Goal: Task Accomplishment & Management: Use online tool/utility

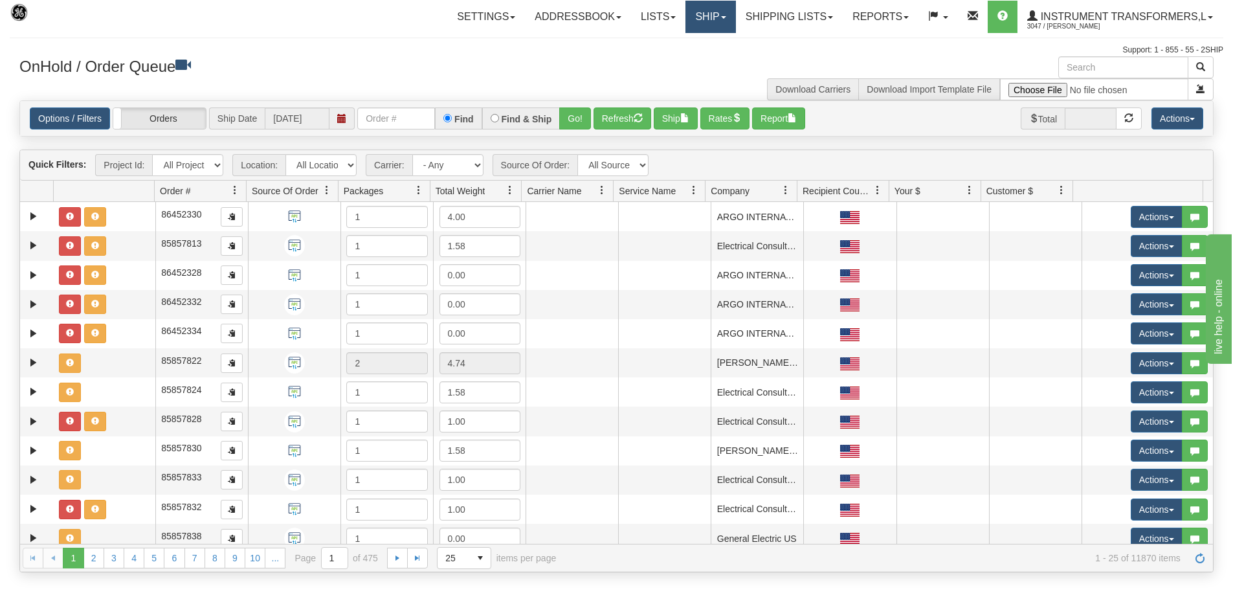
click at [711, 10] on link "Ship" at bounding box center [711, 17] width 50 height 32
click at [680, 40] on link "Ship Screen" at bounding box center [676, 45] width 117 height 17
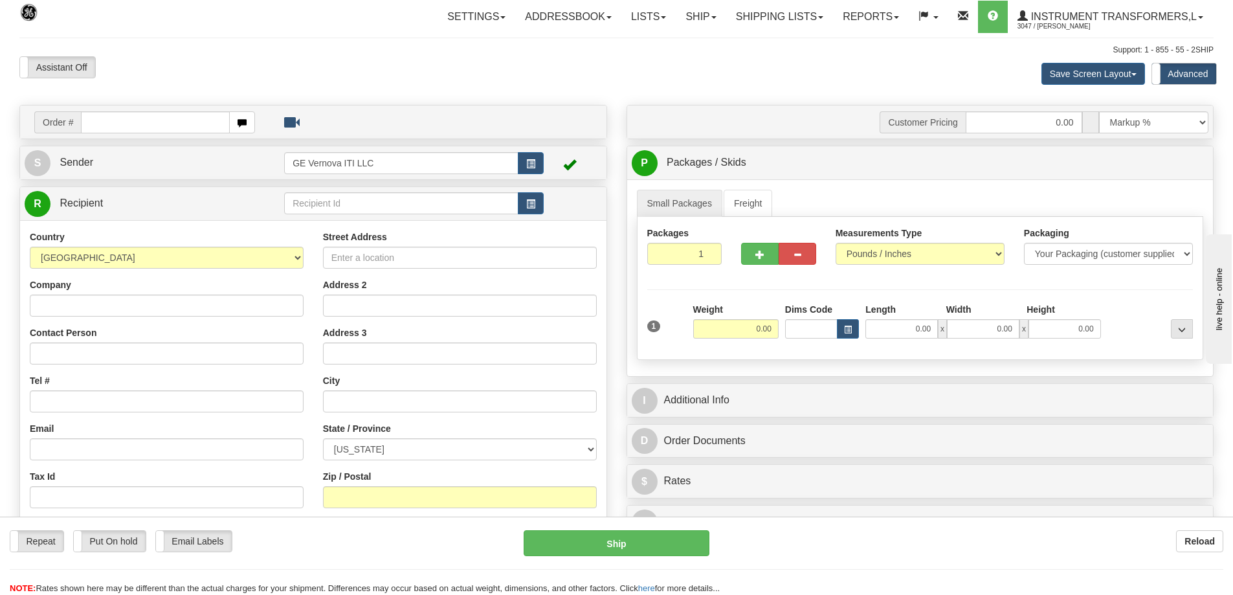
click at [142, 122] on input "text" at bounding box center [155, 122] width 149 height 22
click at [155, 127] on input "text" at bounding box center [155, 122] width 149 height 22
type input "86705956"
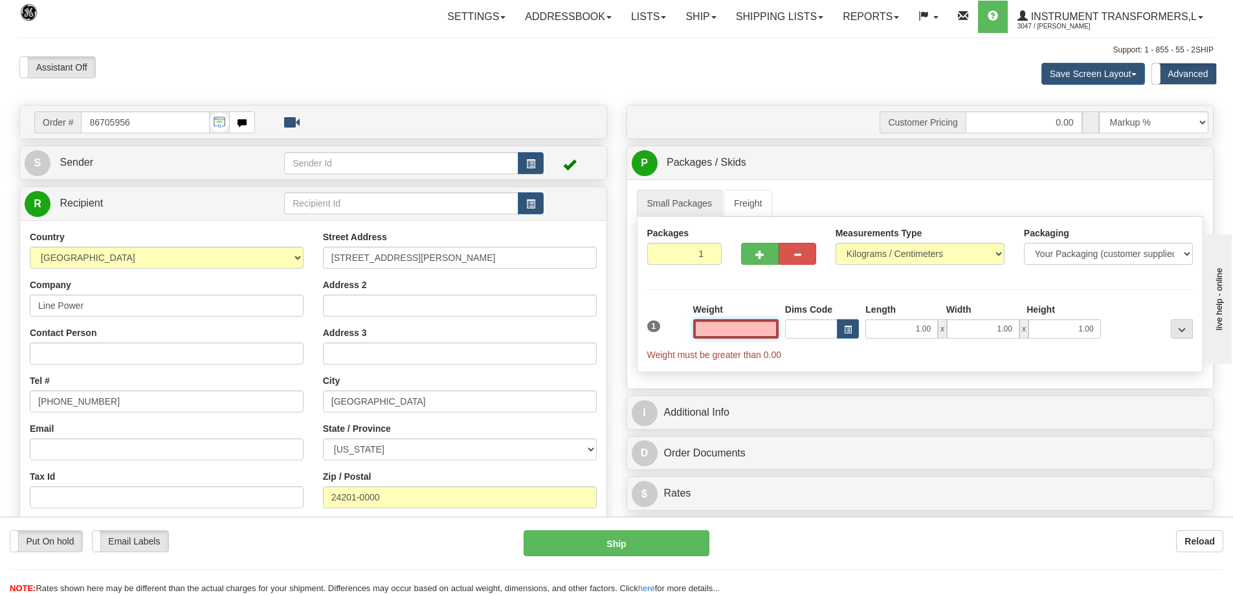
type input "0.00"
click at [870, 252] on select "Pounds / Inches Kilograms / Centimeters" at bounding box center [920, 254] width 169 height 22
select select "0"
click at [836, 243] on select "Pounds / Inches Kilograms / Centimeters" at bounding box center [920, 254] width 169 height 22
click at [756, 336] on input "0.00" at bounding box center [735, 328] width 85 height 19
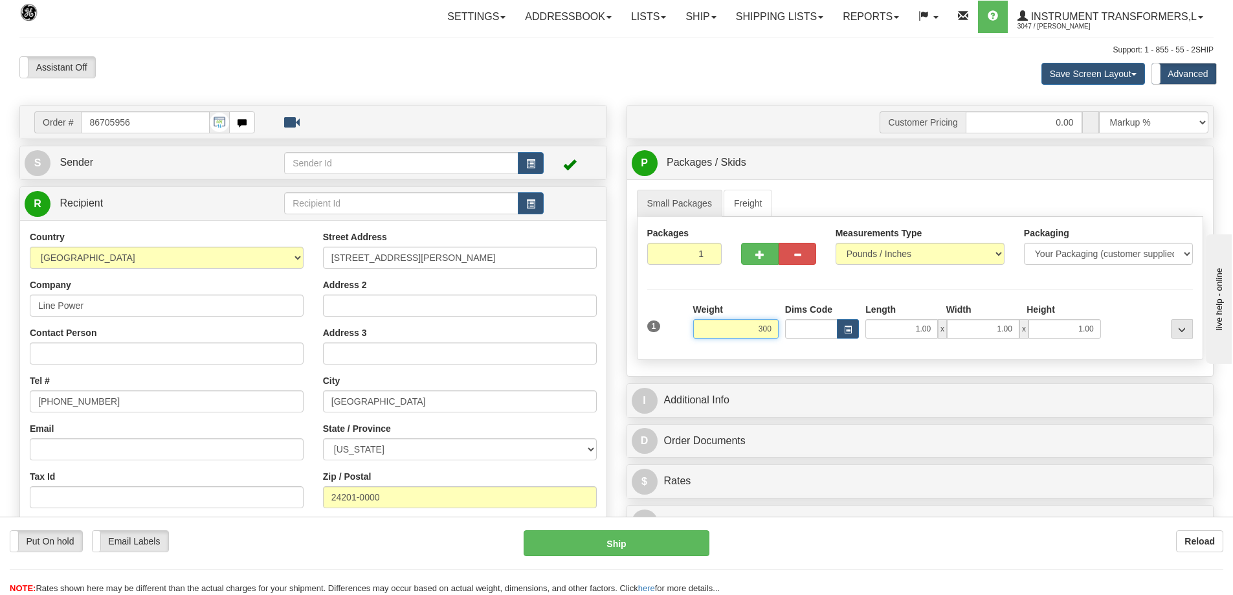
drag, startPoint x: 771, startPoint y: 329, endPoint x: 750, endPoint y: 329, distance: 21.4
click at [750, 329] on input "300" at bounding box center [735, 328] width 85 height 19
click button "Delete" at bounding box center [0, 0] width 0 height 0
type input "300.00"
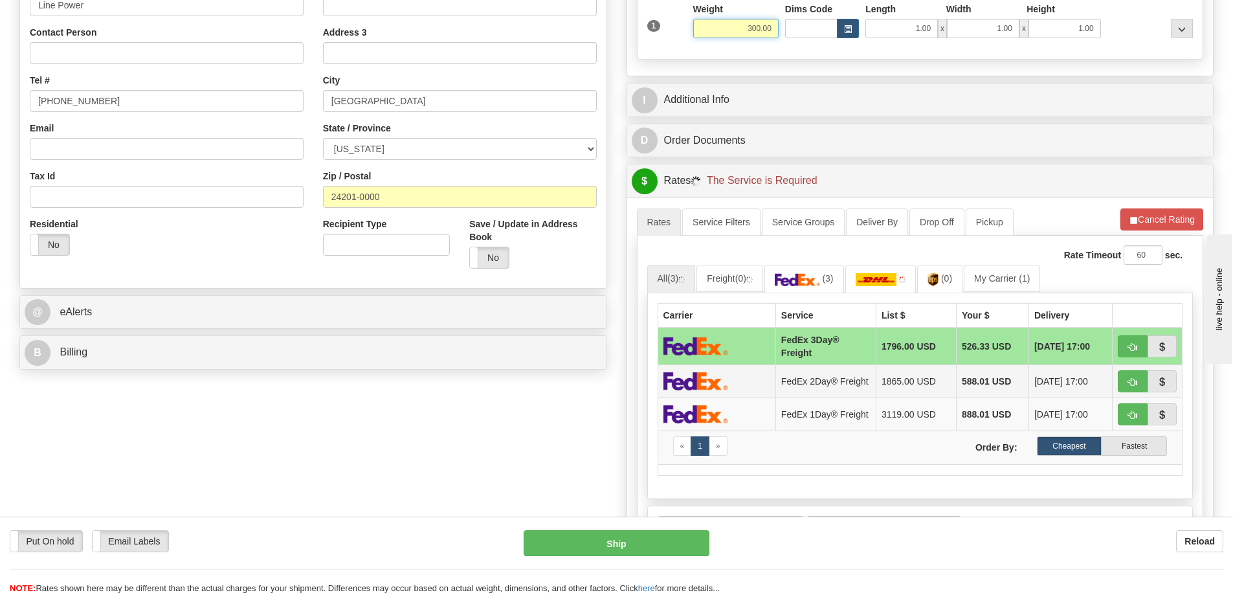
scroll to position [324, 0]
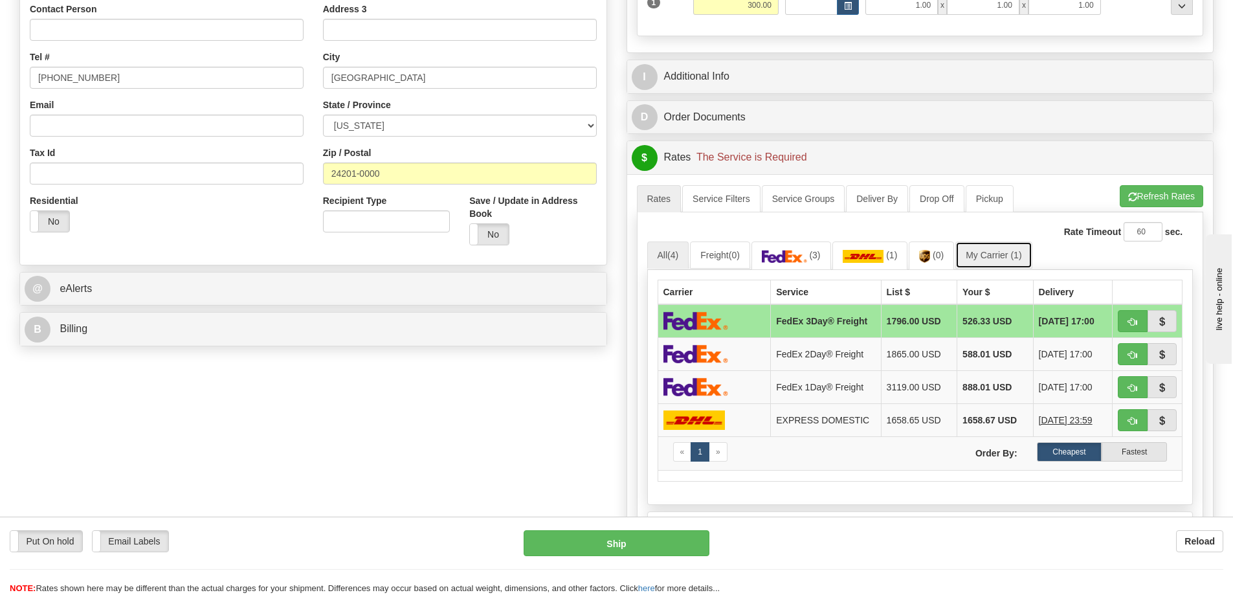
click at [991, 252] on link "My Carrier (1)" at bounding box center [994, 255] width 76 height 27
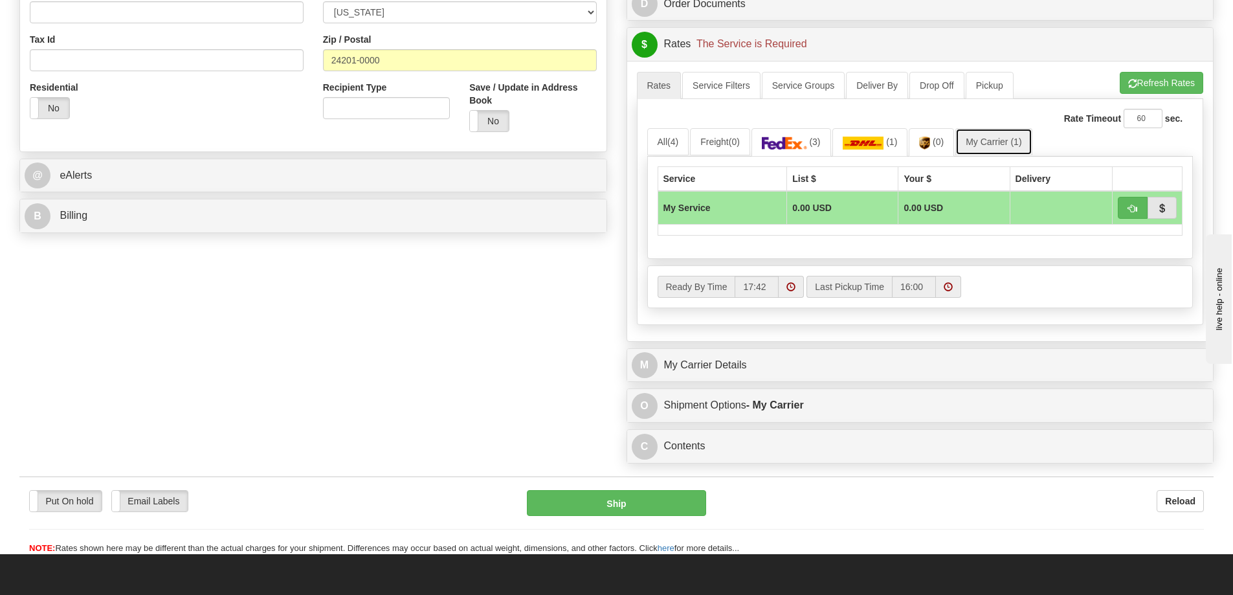
scroll to position [453, 0]
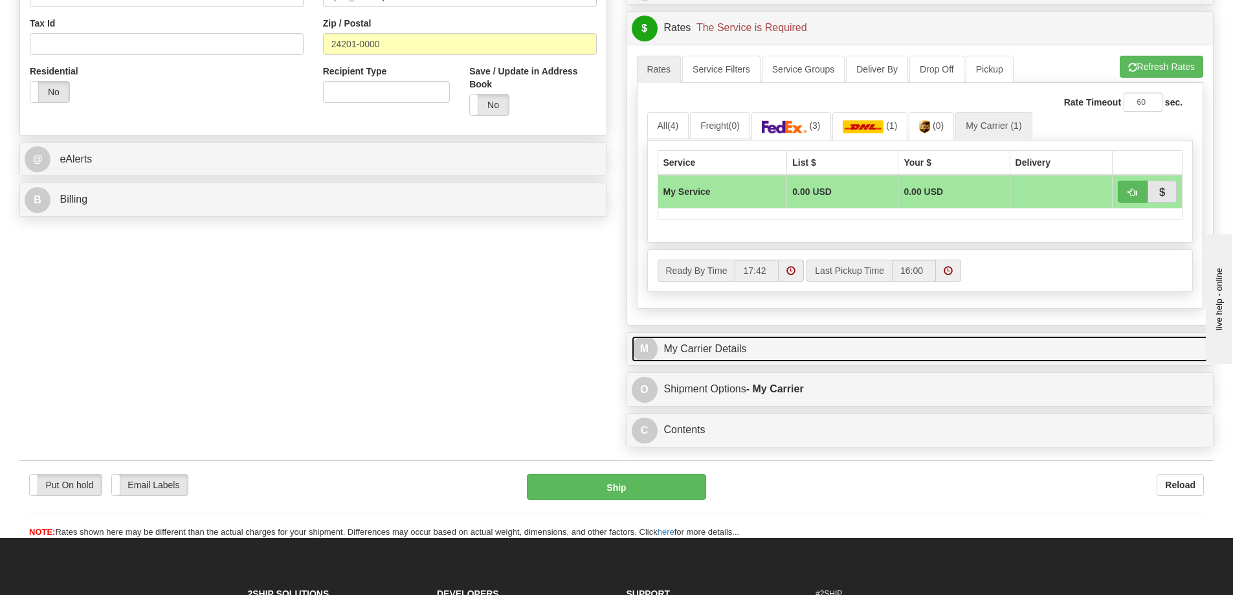
click at [793, 342] on link "M My Carrier Details" at bounding box center [921, 349] width 578 height 27
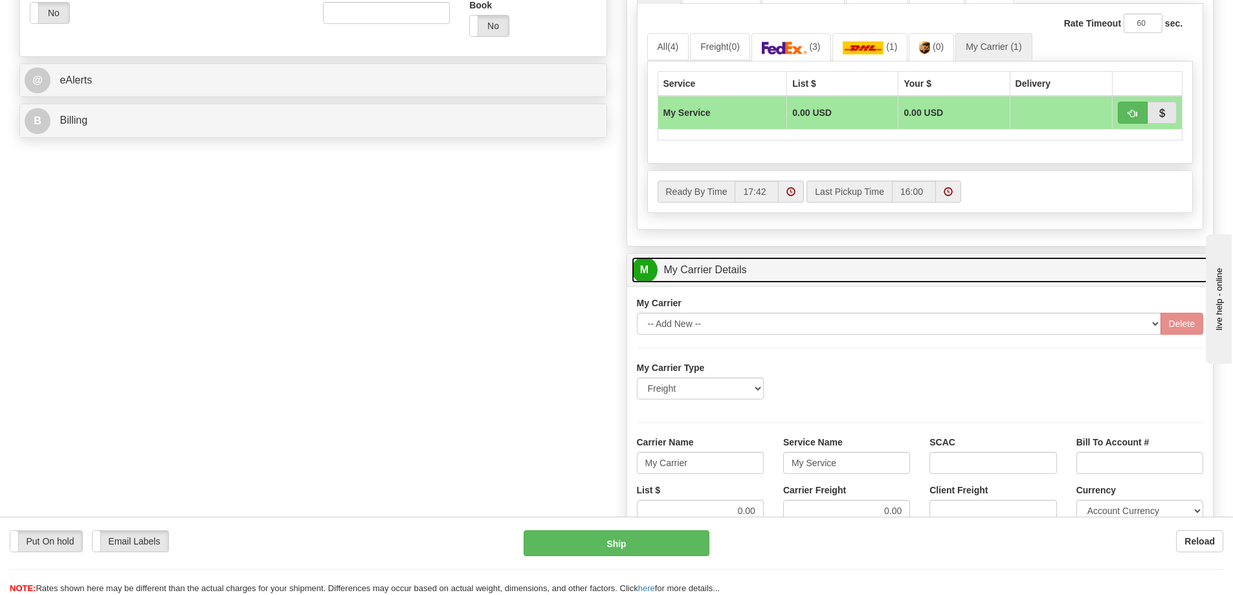
scroll to position [583, 0]
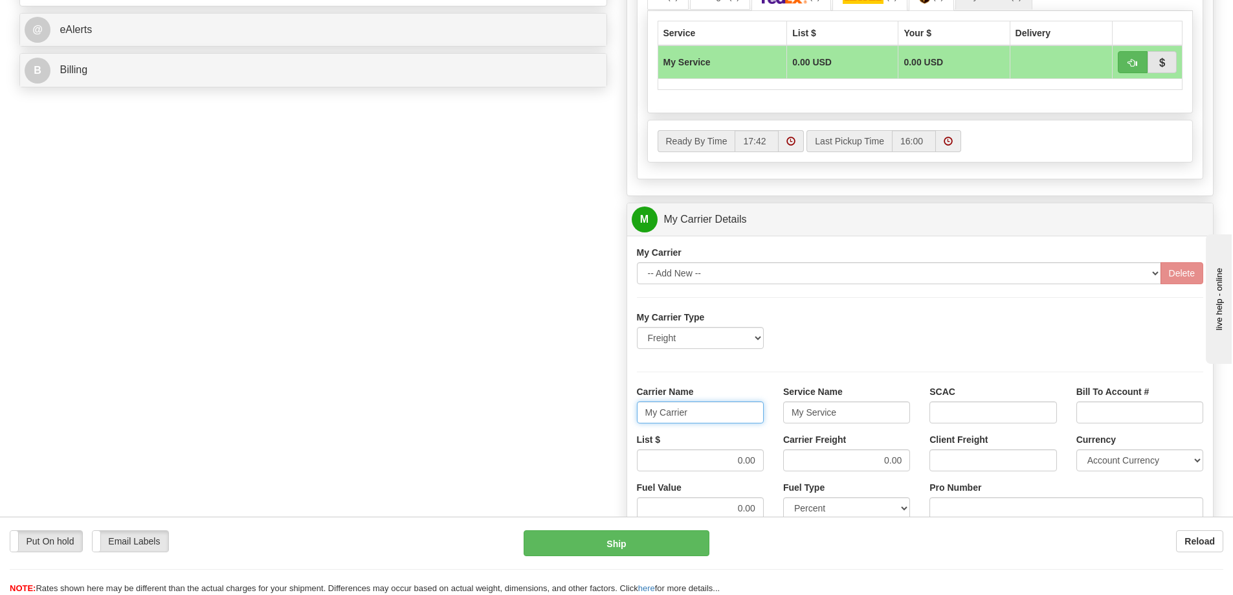
drag, startPoint x: 695, startPoint y: 414, endPoint x: 599, endPoint y: 427, distance: 97.3
click at [599, 427] on div "Order # 86705956 S Sender" at bounding box center [617, 147] width 1214 height 1250
drag, startPoint x: 844, startPoint y: 411, endPoint x: 780, endPoint y: 416, distance: 63.6
click at [780, 416] on div "Service Name My Service" at bounding box center [847, 409] width 146 height 48
drag, startPoint x: 757, startPoint y: 459, endPoint x: 723, endPoint y: 469, distance: 35.2
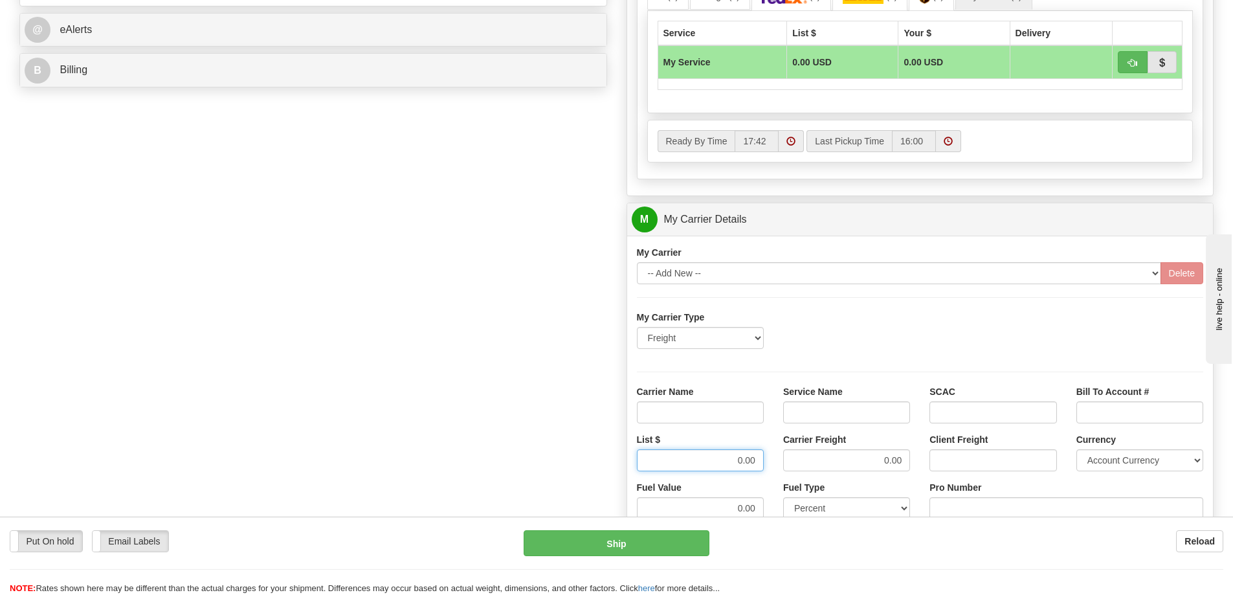
click at [723, 469] on input "0.00" at bounding box center [700, 460] width 127 height 22
drag, startPoint x: 903, startPoint y: 459, endPoint x: 847, endPoint y: 467, distance: 56.9
click at [852, 467] on input "Carrier Freight" at bounding box center [846, 460] width 127 height 22
click at [742, 412] on input "Carrier Name" at bounding box center [700, 412] width 127 height 22
type input "AVR"
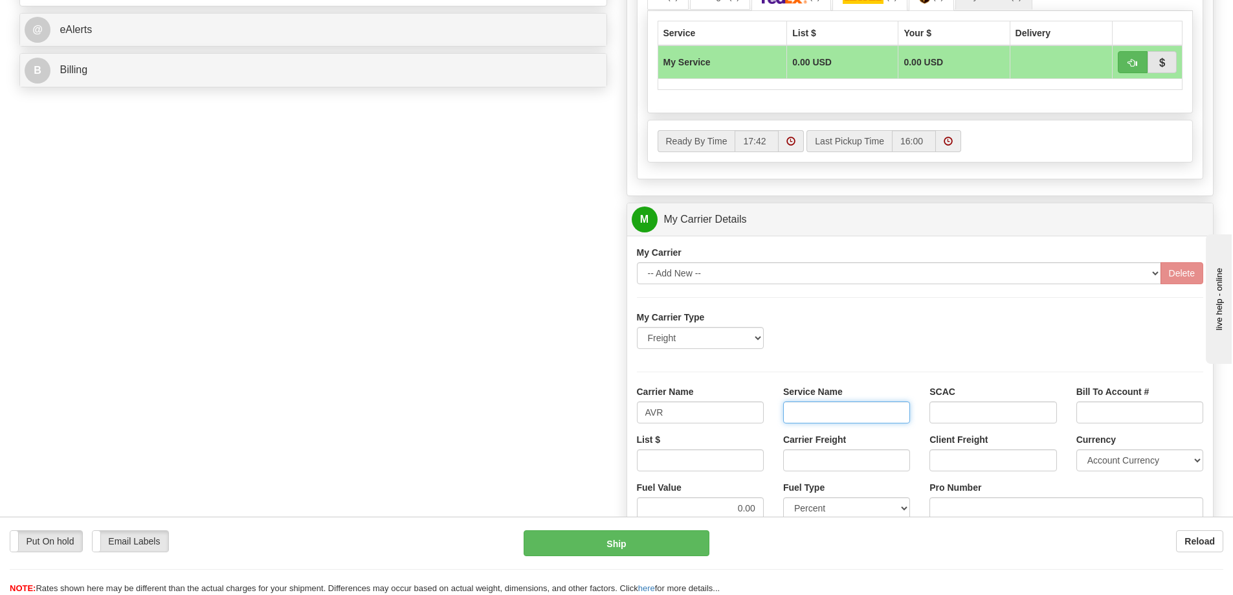
click at [840, 410] on input "Service Name" at bounding box center [846, 412] width 127 height 22
type input "LTL"
click at [741, 464] on input "List $" at bounding box center [700, 460] width 127 height 22
type input "300"
click at [842, 460] on input "Carrier Freight" at bounding box center [846, 460] width 127 height 22
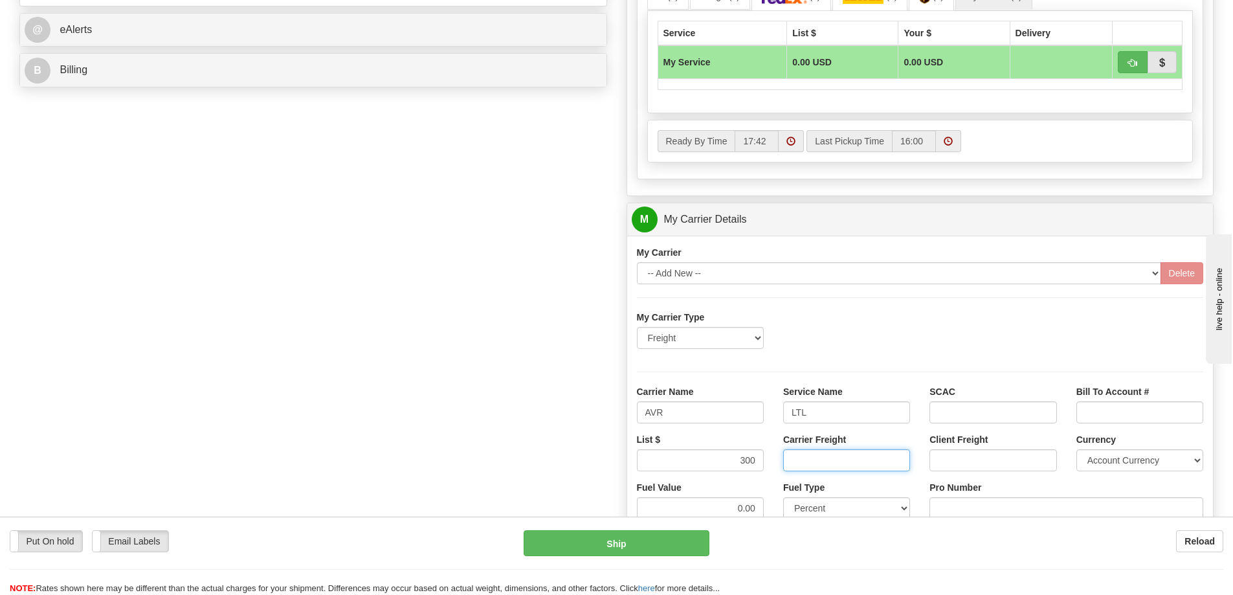
type input "300"
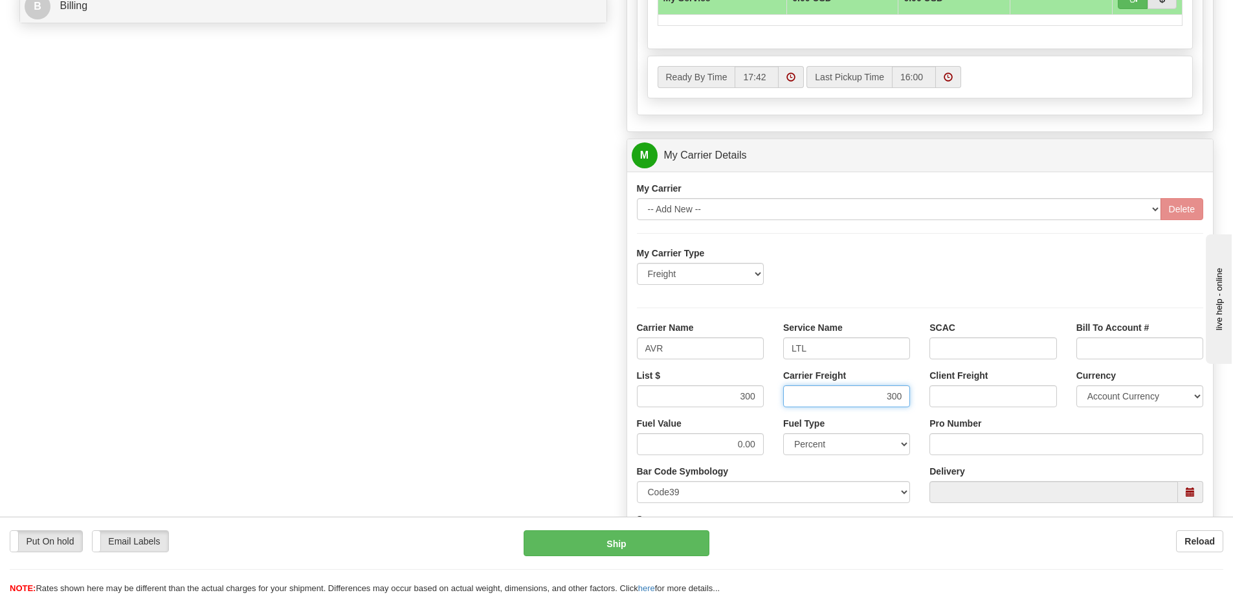
scroll to position [647, 0]
click at [952, 449] on input "Pro Number" at bounding box center [1067, 444] width 274 height 22
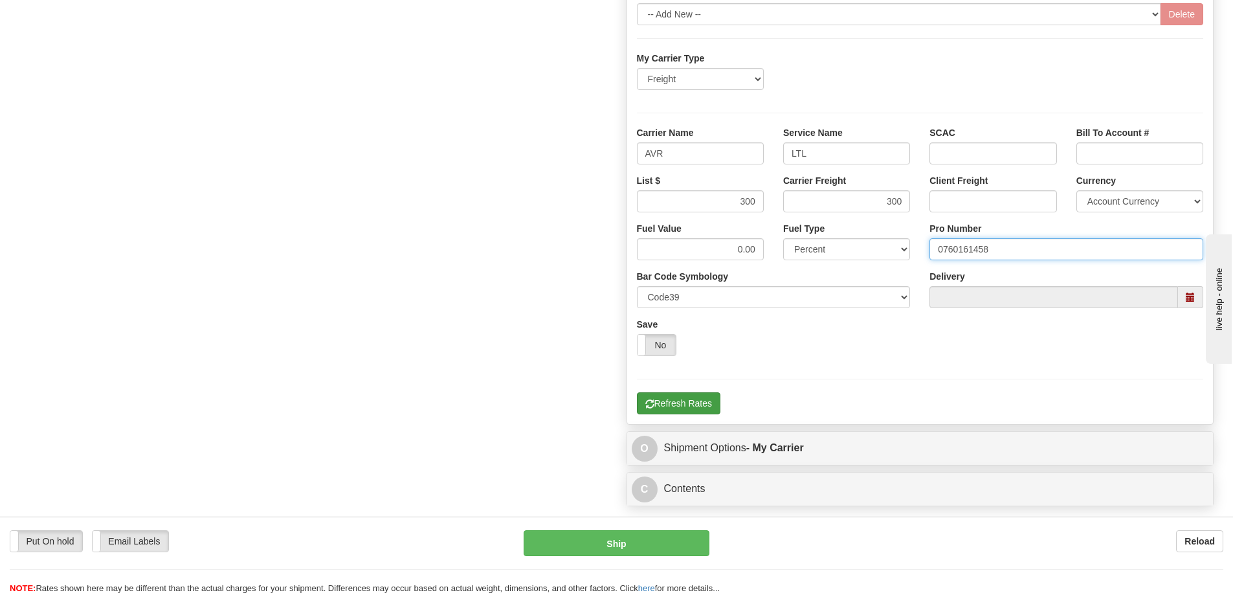
type input "0760161458"
click at [691, 406] on button "Refresh Rates" at bounding box center [679, 403] width 84 height 22
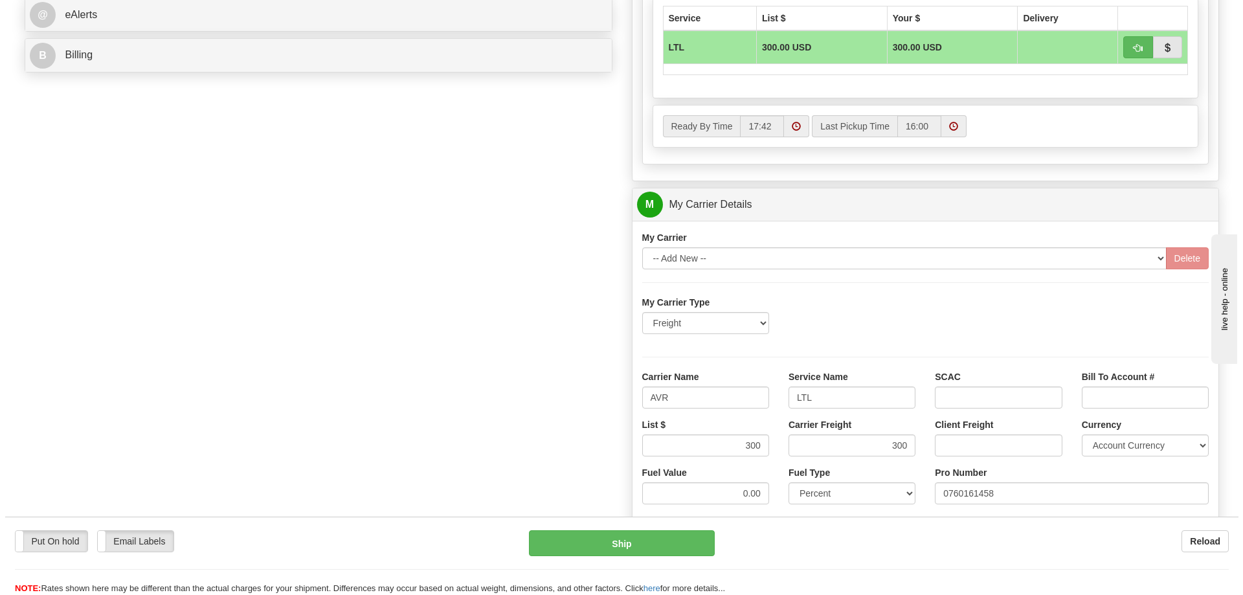
scroll to position [518, 0]
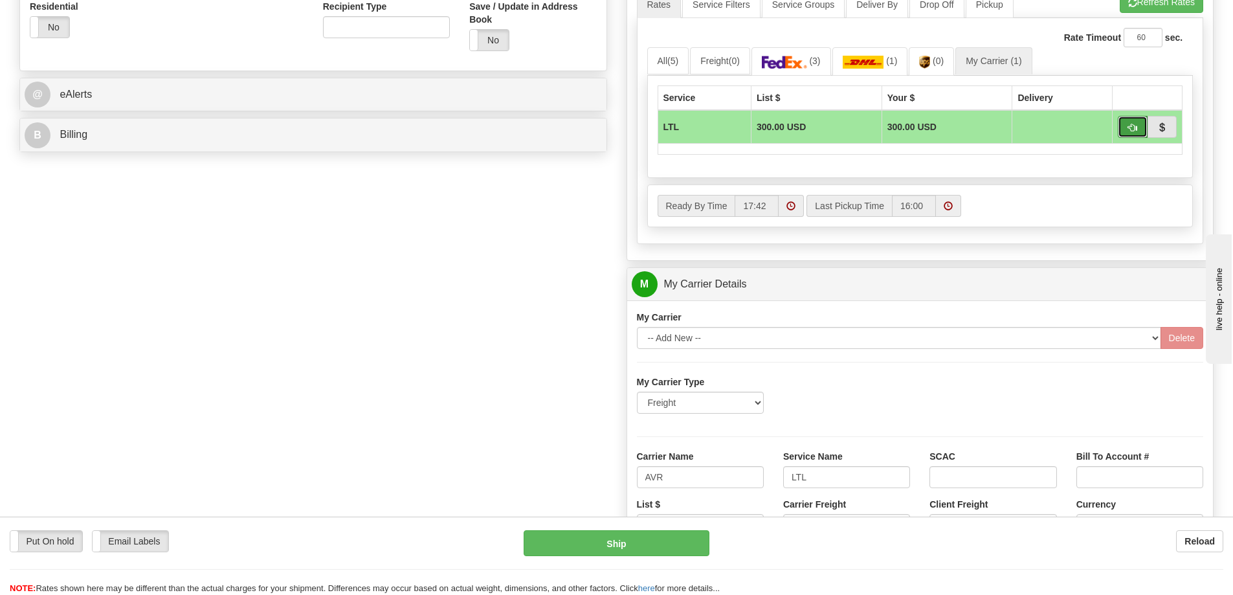
click at [1135, 132] on span "button" at bounding box center [1133, 128] width 9 height 8
type input "00"
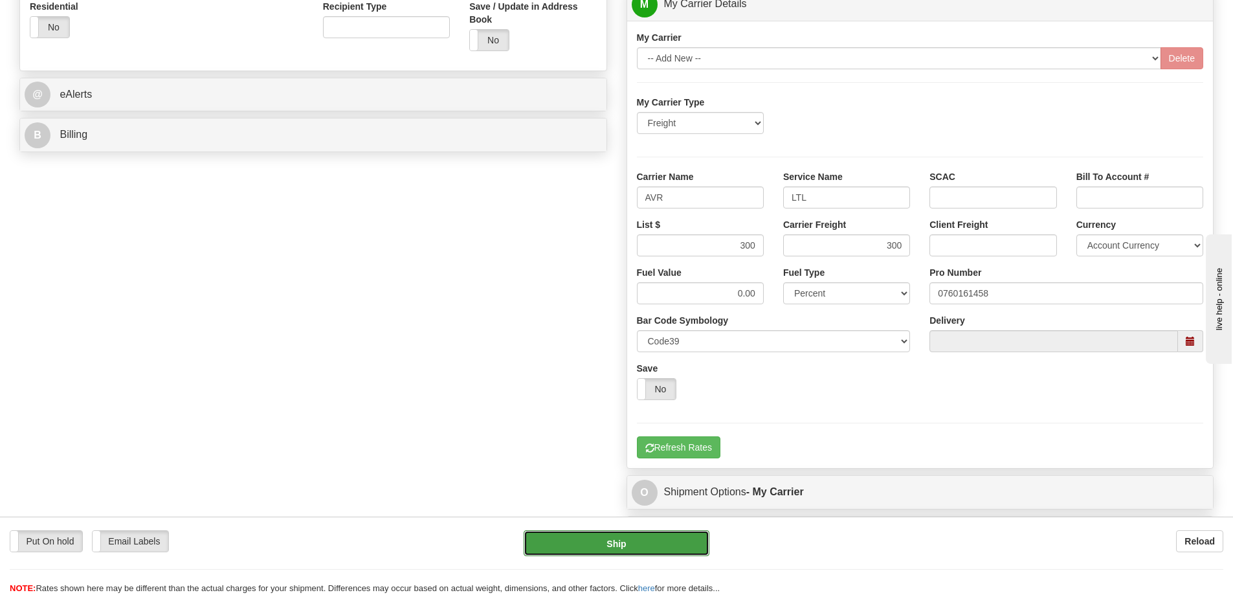
click at [679, 545] on button "Ship" at bounding box center [617, 543] width 186 height 26
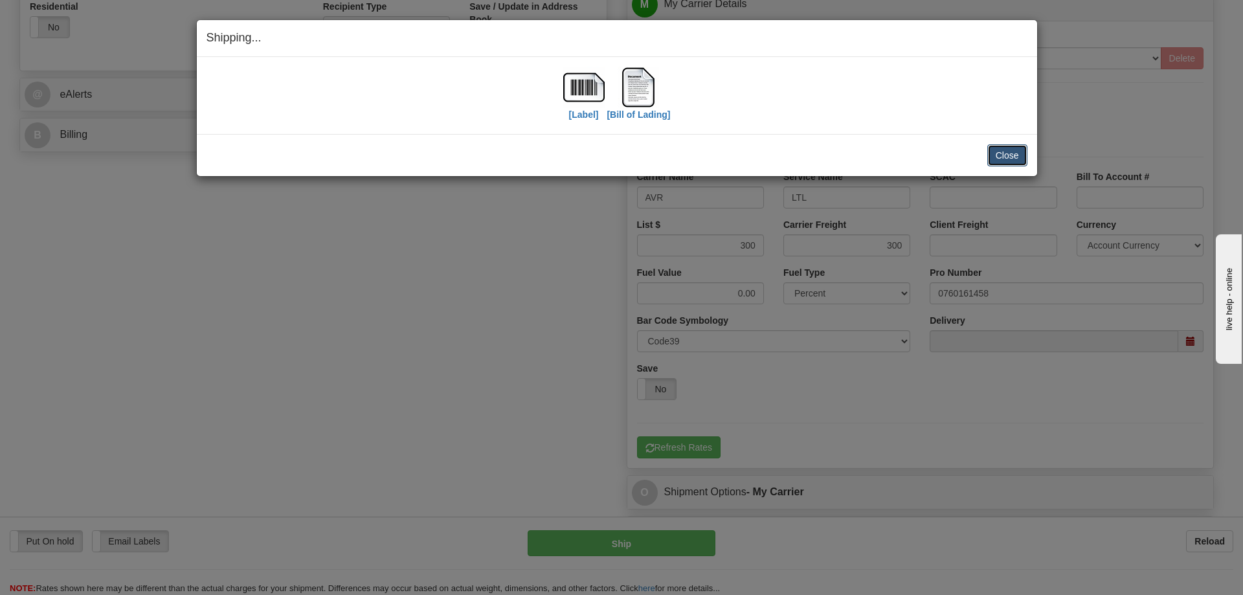
click at [1002, 160] on button "Close" at bounding box center [1007, 155] width 40 height 22
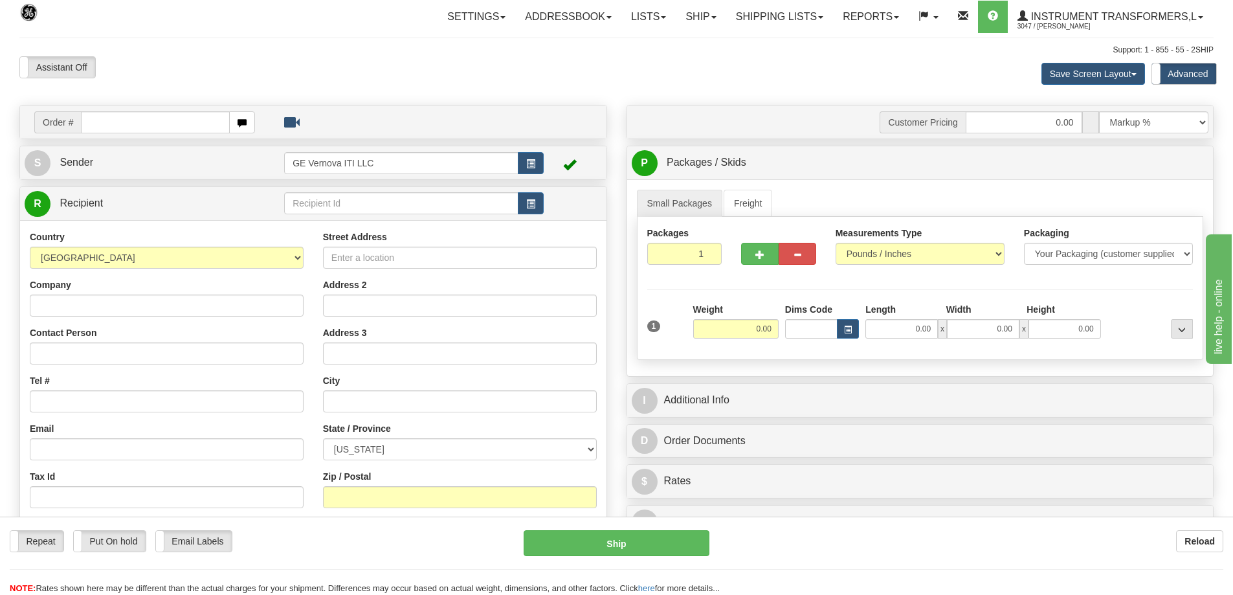
click at [144, 118] on input "text" at bounding box center [155, 122] width 149 height 22
type input "867"
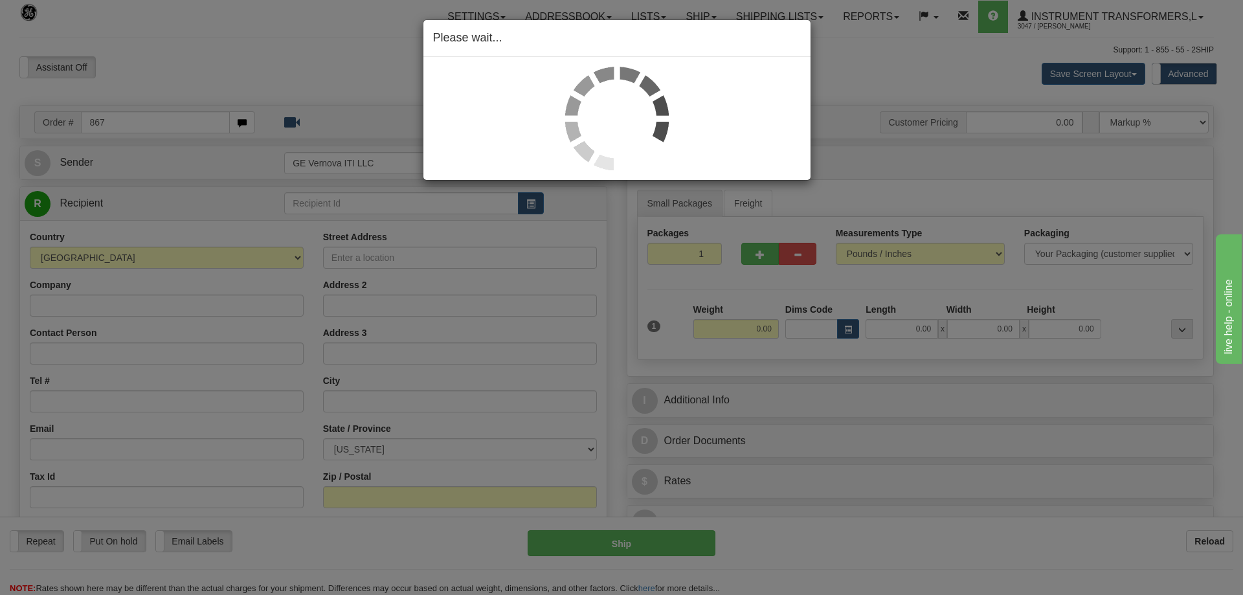
click at [362, 74] on div "Please wait..." at bounding box center [621, 297] width 1243 height 595
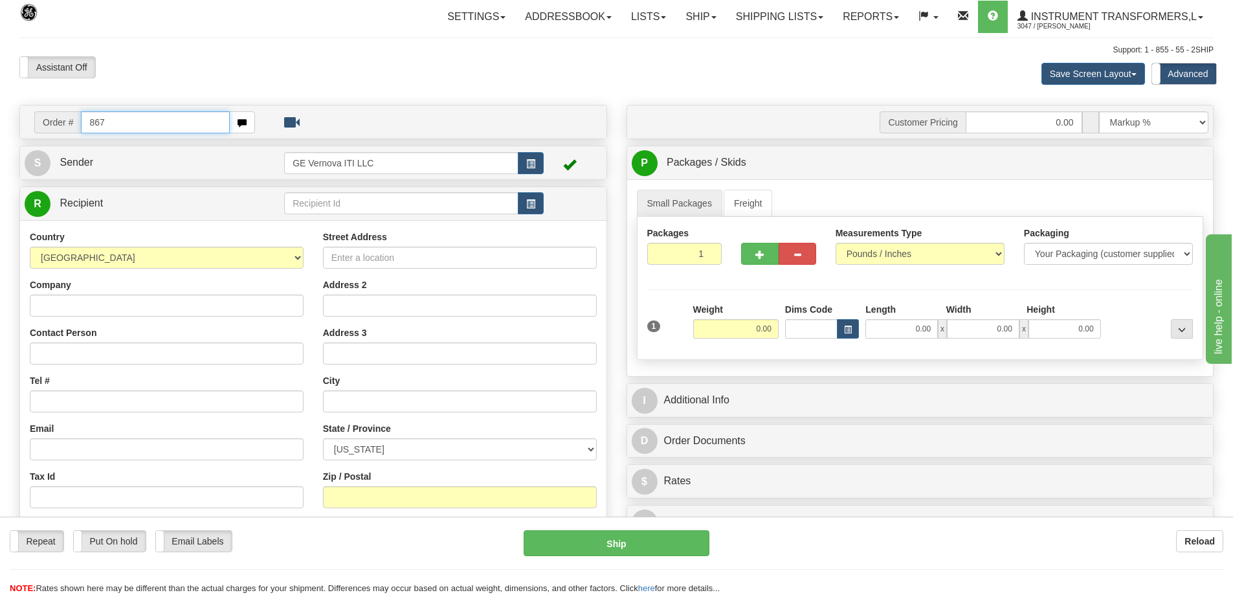
click at [131, 120] on input "867" at bounding box center [155, 122] width 149 height 22
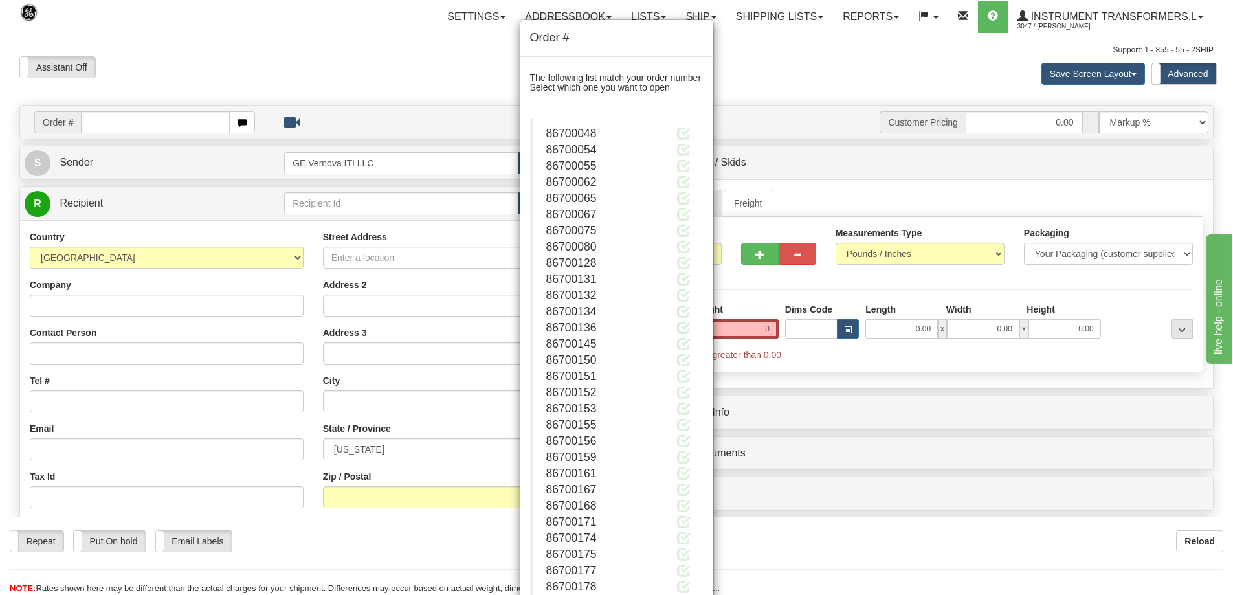
type input "0.00"
click at [642, 230] on div "86700075" at bounding box center [618, 231] width 144 height 16
click at [623, 42] on h4 "Order #" at bounding box center [617, 38] width 174 height 17
click at [602, 200] on div "86700065" at bounding box center [618, 198] width 144 height 16
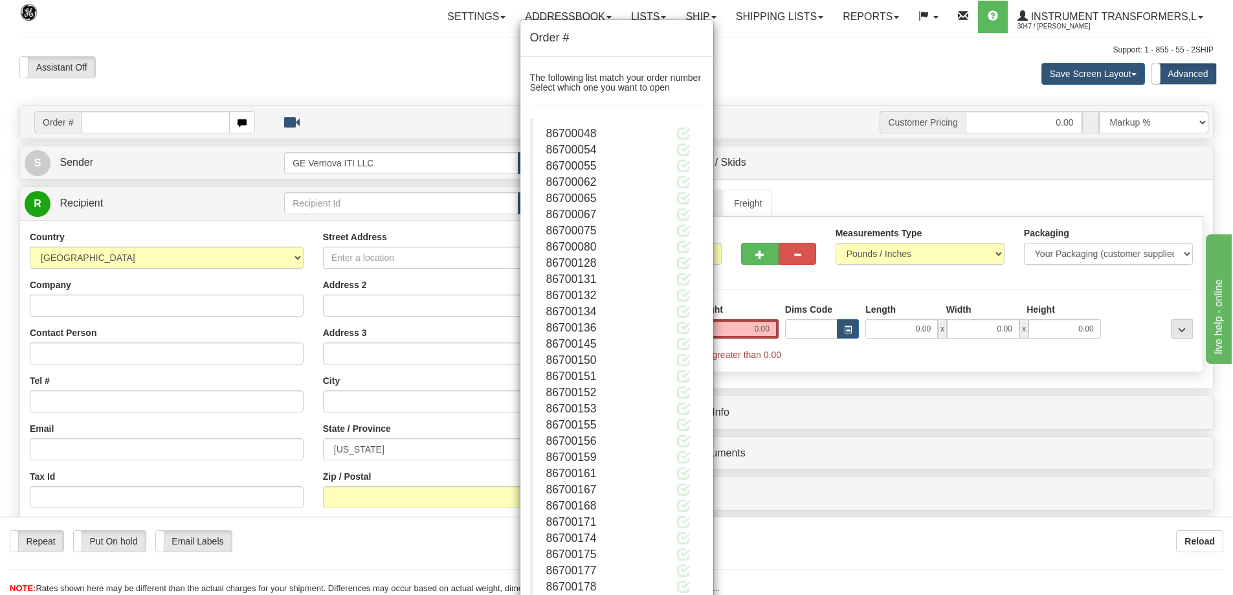
click at [602, 200] on div "86700065" at bounding box center [618, 198] width 144 height 16
click at [573, 208] on span "86700067" at bounding box center [571, 214] width 51 height 13
click at [608, 205] on div "86700065" at bounding box center [618, 198] width 144 height 16
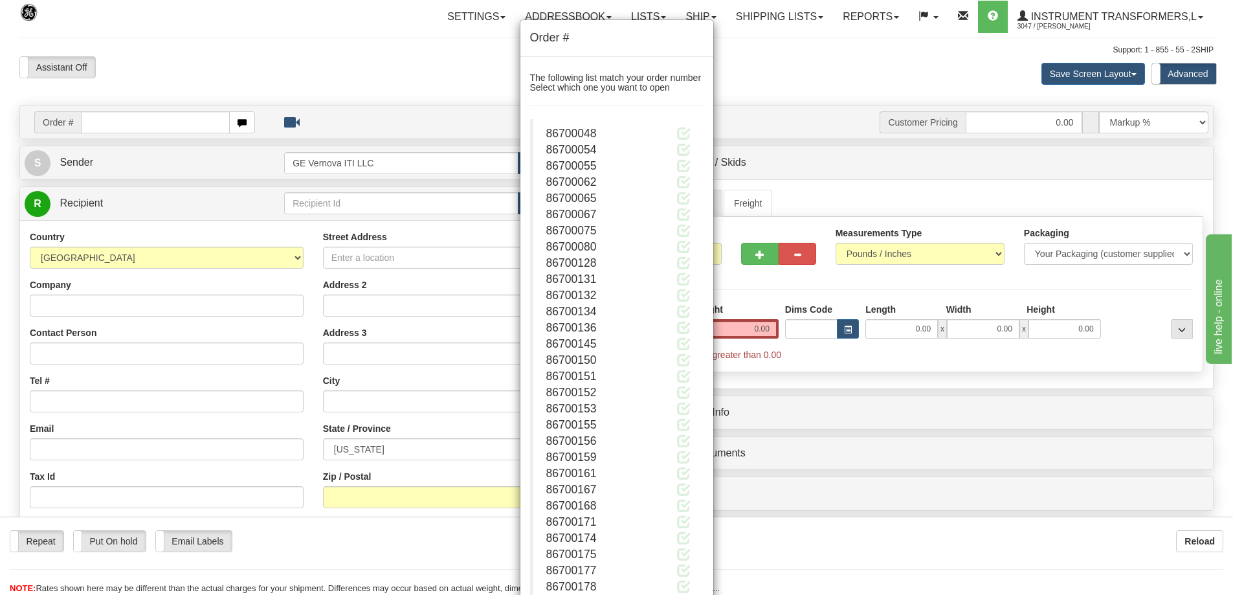
click at [675, 214] on div "86700067" at bounding box center [618, 215] width 144 height 16
click at [677, 214] on span at bounding box center [684, 214] width 14 height 14
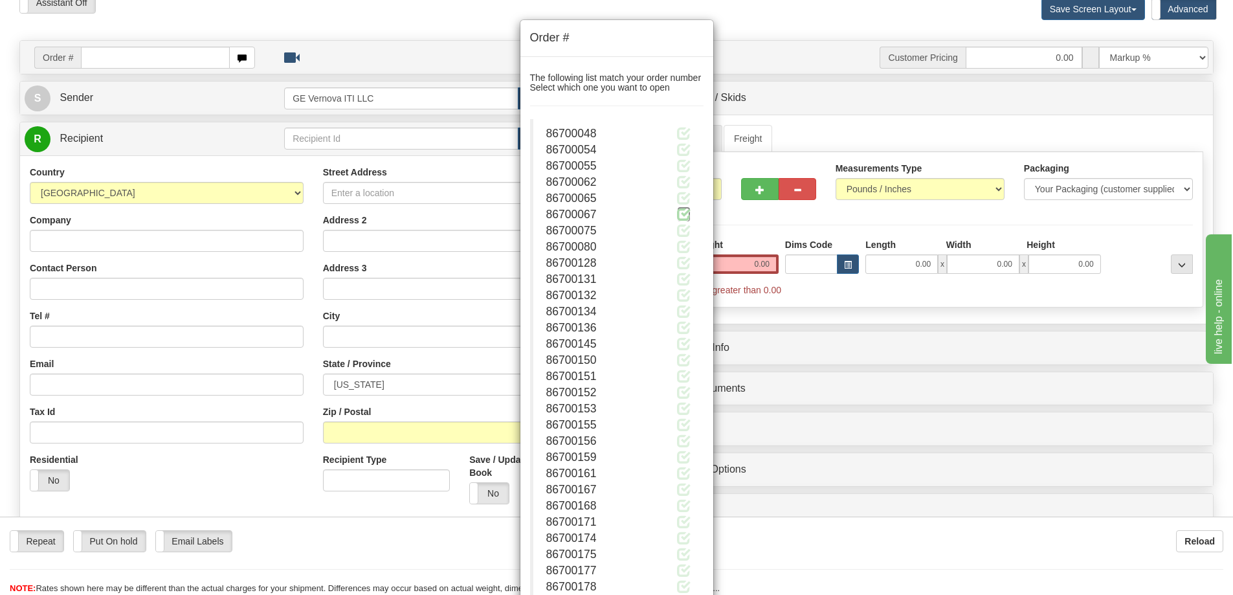
scroll to position [3, 0]
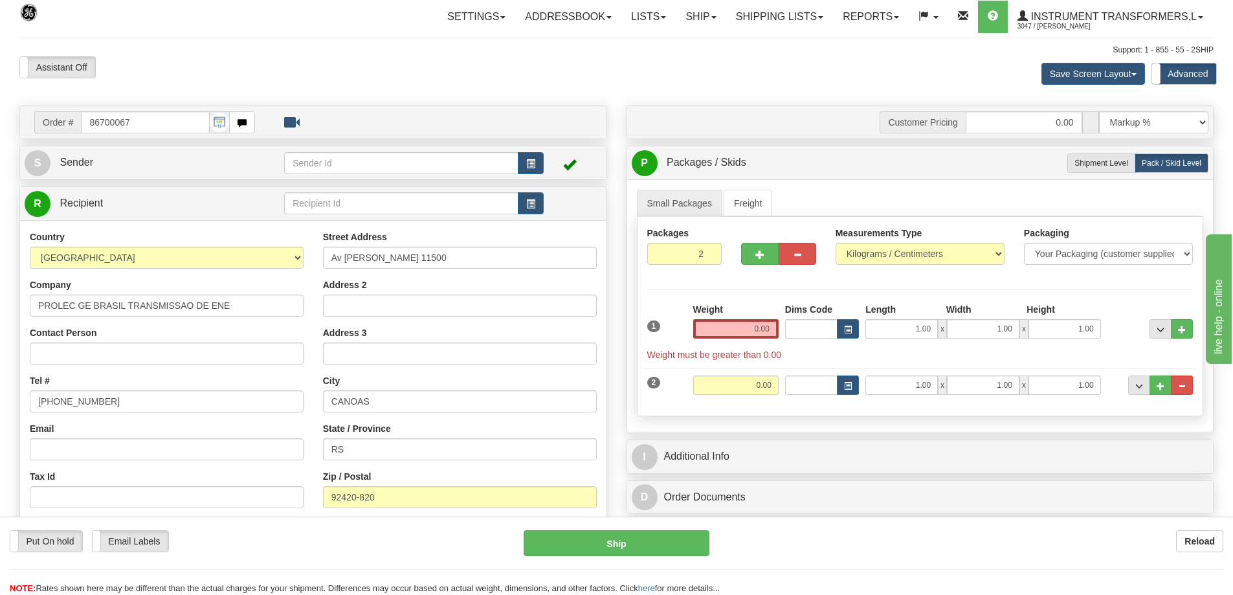
click at [136, 117] on input "86700067" at bounding box center [145, 122] width 129 height 22
drag, startPoint x: 124, startPoint y: 122, endPoint x: 74, endPoint y: 121, distance: 49.2
click at [74, 121] on div "Order # 86700067" at bounding box center [144, 122] width 221 height 22
type input "86705897"
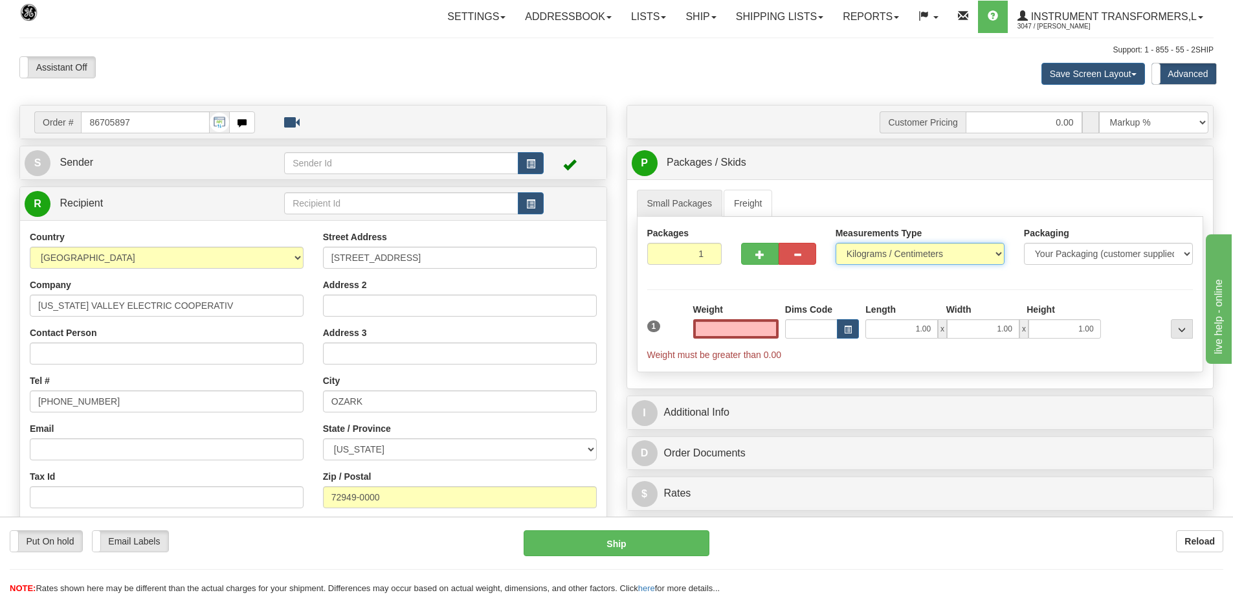
type input "0.00"
click at [905, 251] on select "Pounds / Inches Kilograms / Centimeters" at bounding box center [920, 254] width 169 height 22
select select "0"
click at [836, 243] on select "Pounds / Inches Kilograms / Centimeters" at bounding box center [920, 254] width 169 height 22
click at [726, 337] on input "0.00" at bounding box center [735, 328] width 85 height 19
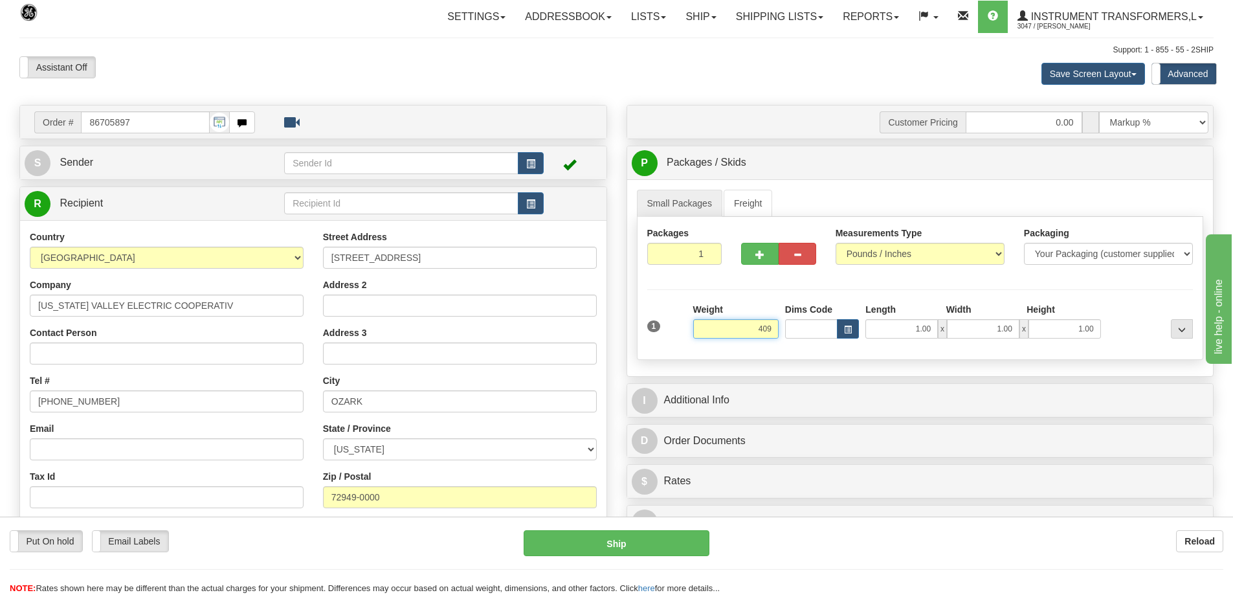
click button "Delete" at bounding box center [0, 0] width 0 height 0
type input "409.00"
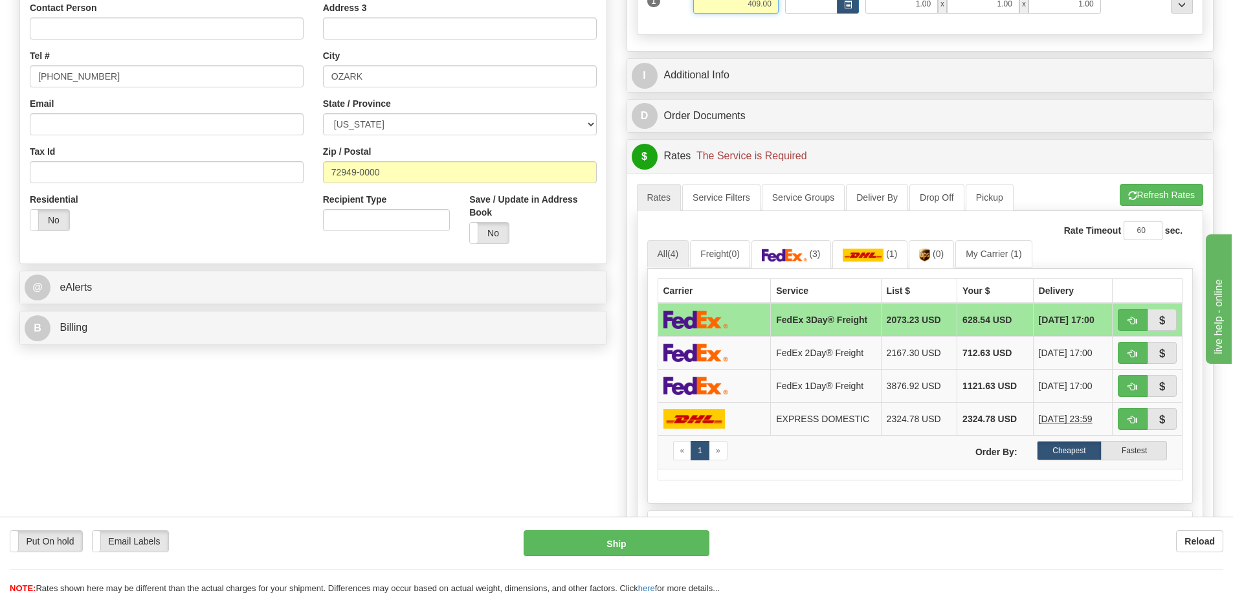
scroll to position [324, 0]
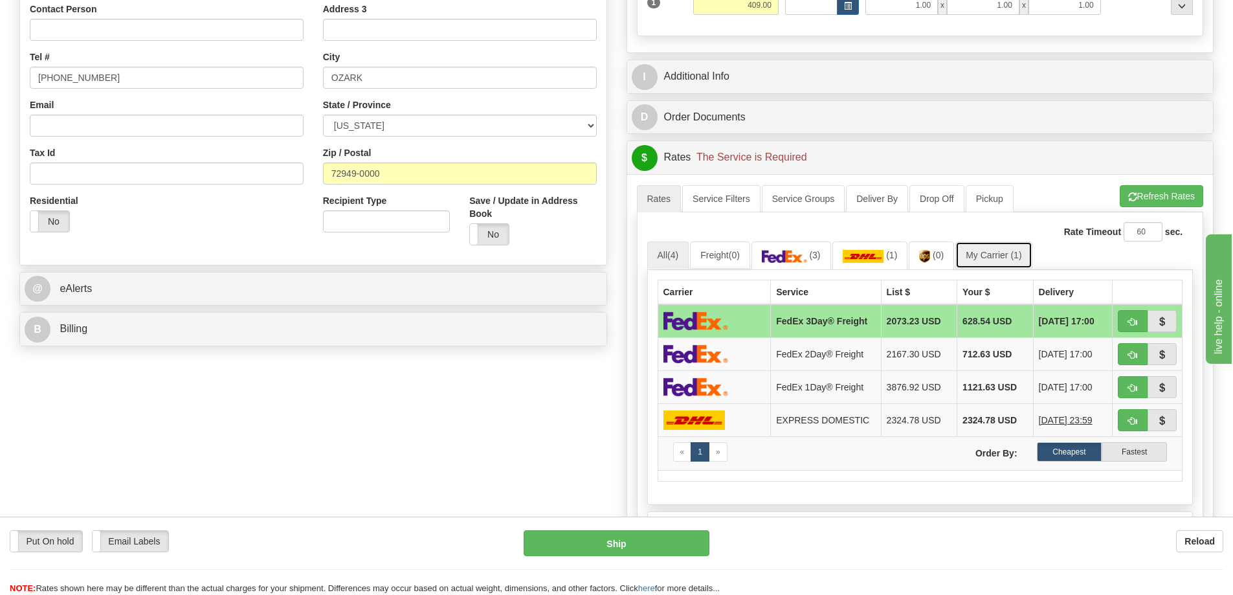
click at [995, 260] on link "My Carrier (1)" at bounding box center [994, 255] width 76 height 27
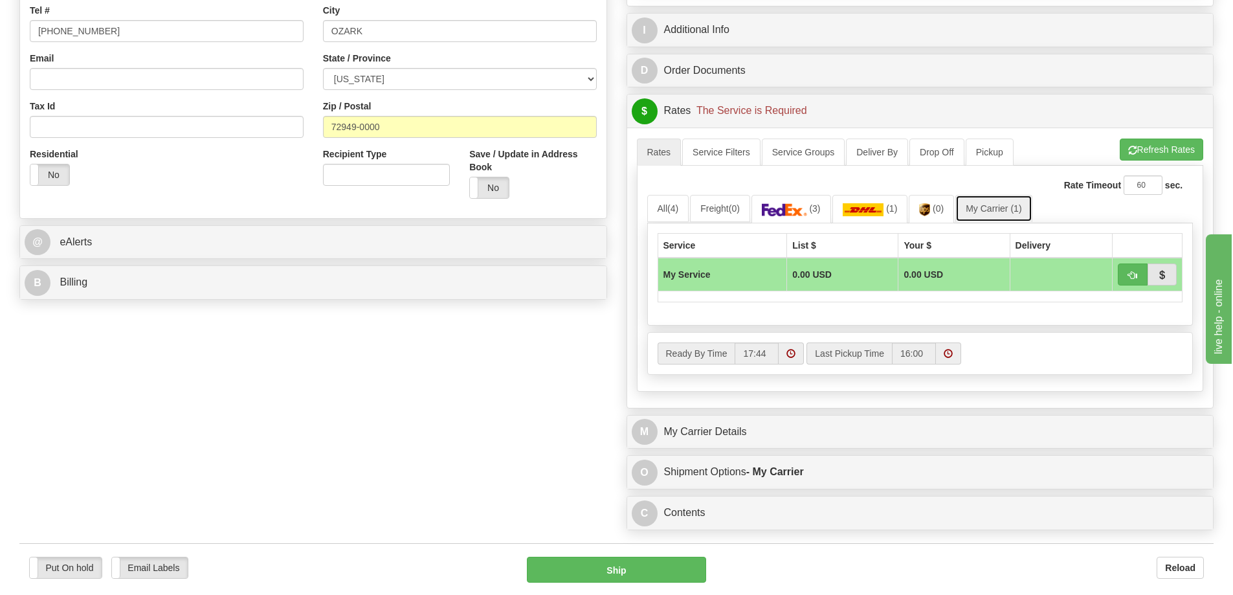
scroll to position [453, 0]
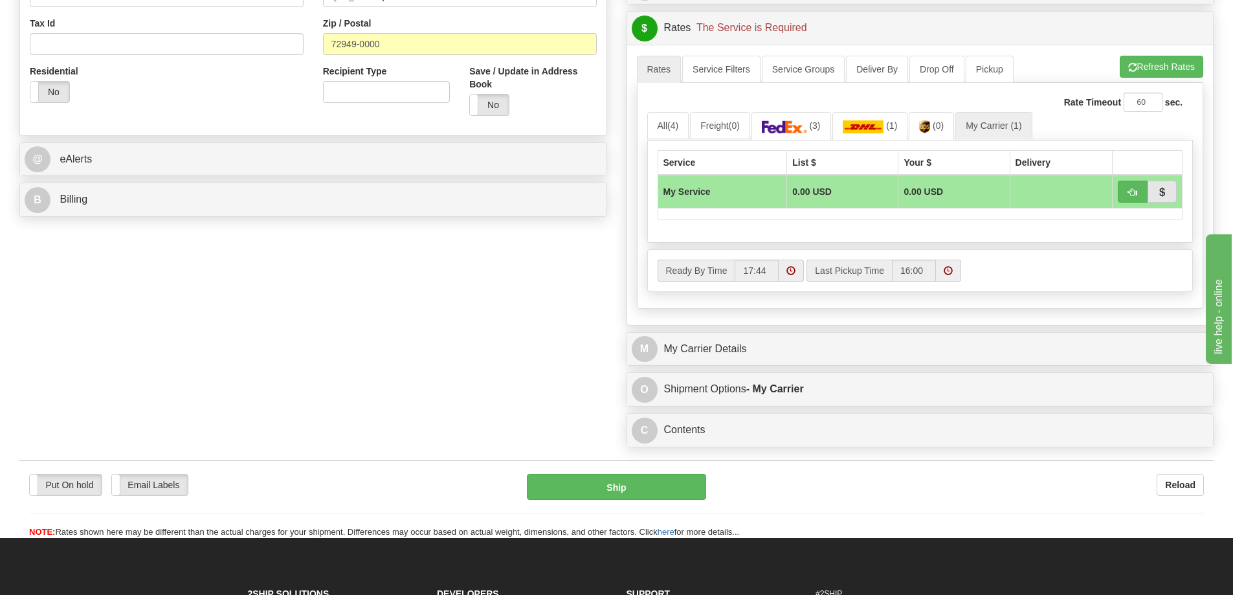
click at [803, 363] on div "M My Carrier Details" at bounding box center [920, 349] width 587 height 33
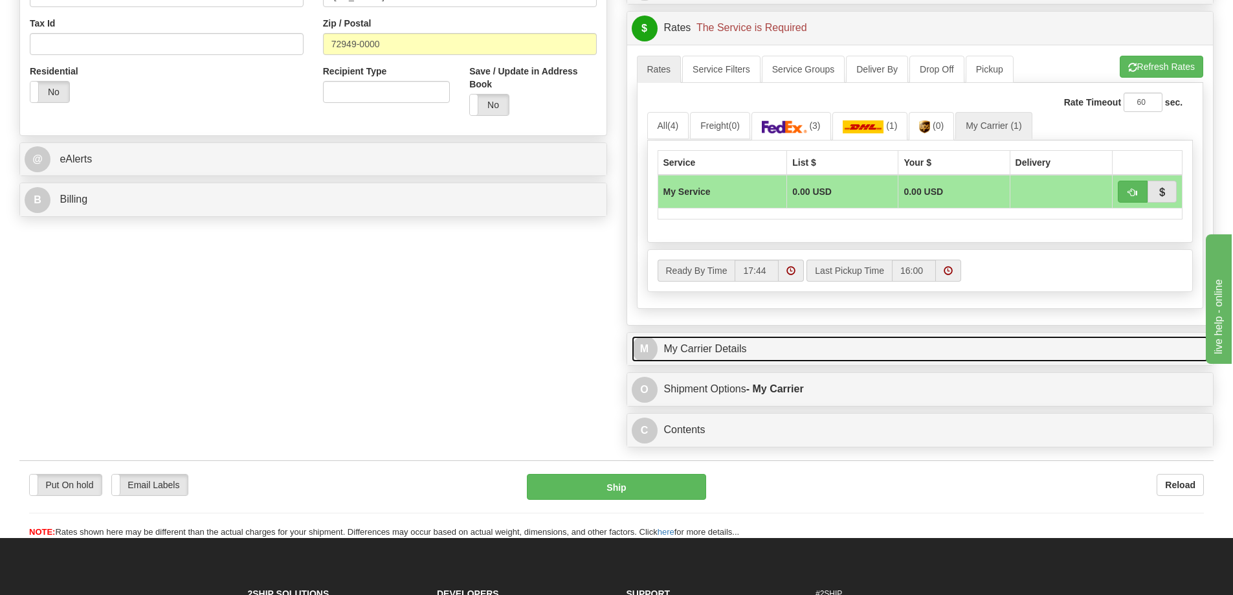
click at [799, 355] on link "M My Carrier Details" at bounding box center [921, 349] width 578 height 27
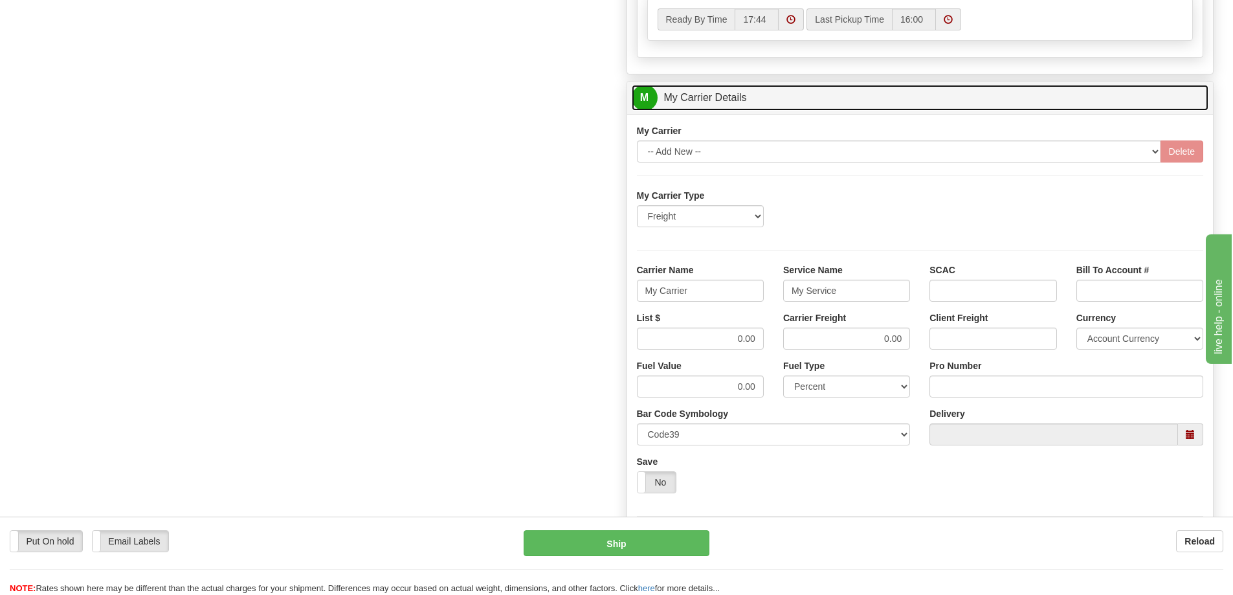
scroll to position [712, 0]
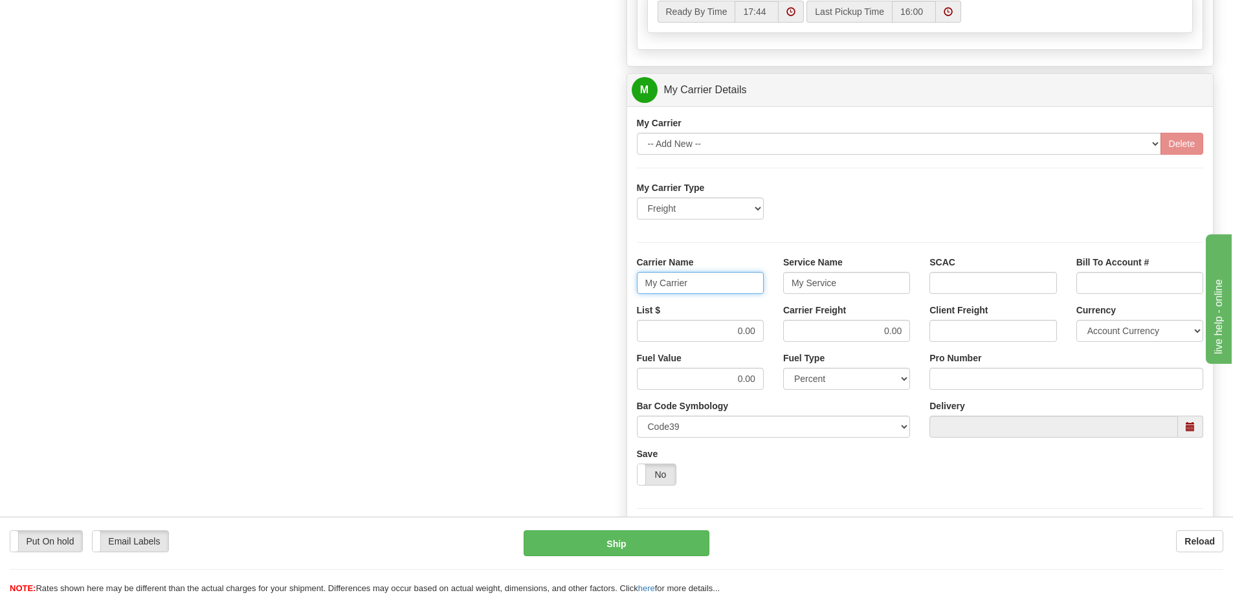
drag, startPoint x: 702, startPoint y: 286, endPoint x: 634, endPoint y: 283, distance: 68.1
click at [634, 283] on div "Carrier Name My Carrier" at bounding box center [700, 280] width 146 height 48
drag, startPoint x: 866, startPoint y: 287, endPoint x: 783, endPoint y: 285, distance: 82.9
click at [783, 285] on input "My Service" at bounding box center [846, 283] width 127 height 22
drag, startPoint x: 903, startPoint y: 331, endPoint x: 880, endPoint y: 332, distance: 22.7
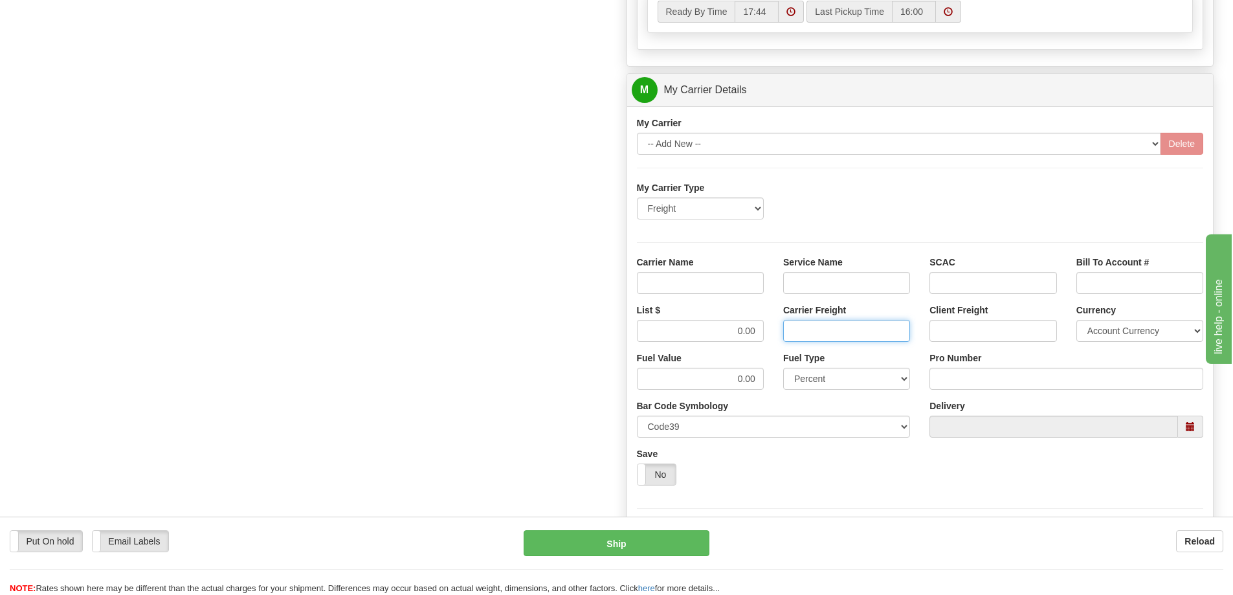
click at [880, 332] on input "Carrier Freight" at bounding box center [846, 331] width 127 height 22
drag, startPoint x: 766, startPoint y: 328, endPoint x: 695, endPoint y: 333, distance: 70.8
click at [699, 334] on div "List $ 0.00" at bounding box center [700, 328] width 146 height 48
click at [754, 330] on input "0.00" at bounding box center [700, 331] width 127 height 22
type input "0"
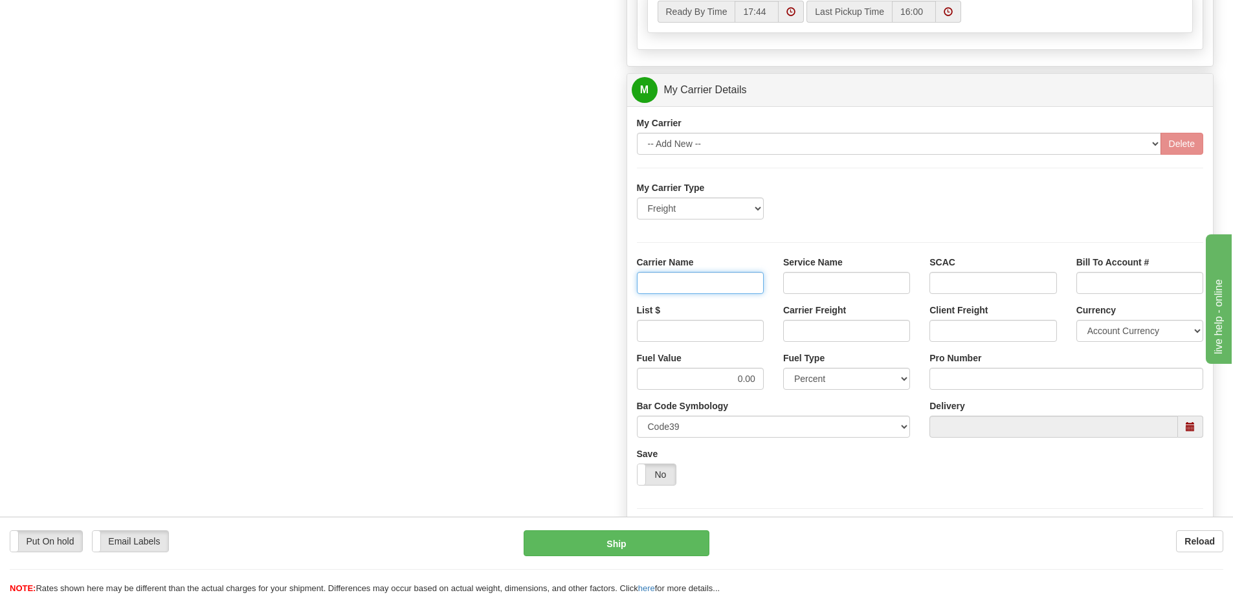
click at [740, 287] on input "Carrier Name" at bounding box center [700, 283] width 127 height 22
type input "AVR"
drag, startPoint x: 827, startPoint y: 276, endPoint x: 833, endPoint y: 293, distance: 18.0
click at [827, 276] on input "Service Name" at bounding box center [846, 283] width 127 height 22
type input "LTL"
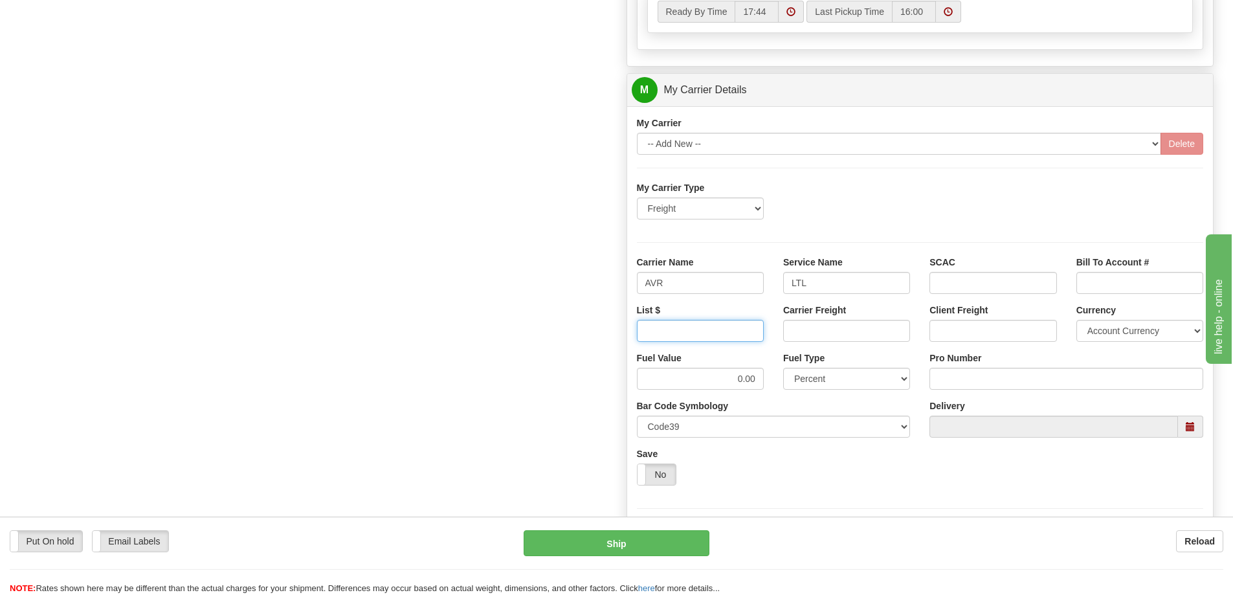
click at [750, 338] on input "List $" at bounding box center [700, 331] width 127 height 22
type input "320"
click at [810, 334] on input "Carrier Freight" at bounding box center [846, 331] width 127 height 22
type input "320"
click at [968, 385] on input "Pro Number" at bounding box center [1067, 379] width 274 height 22
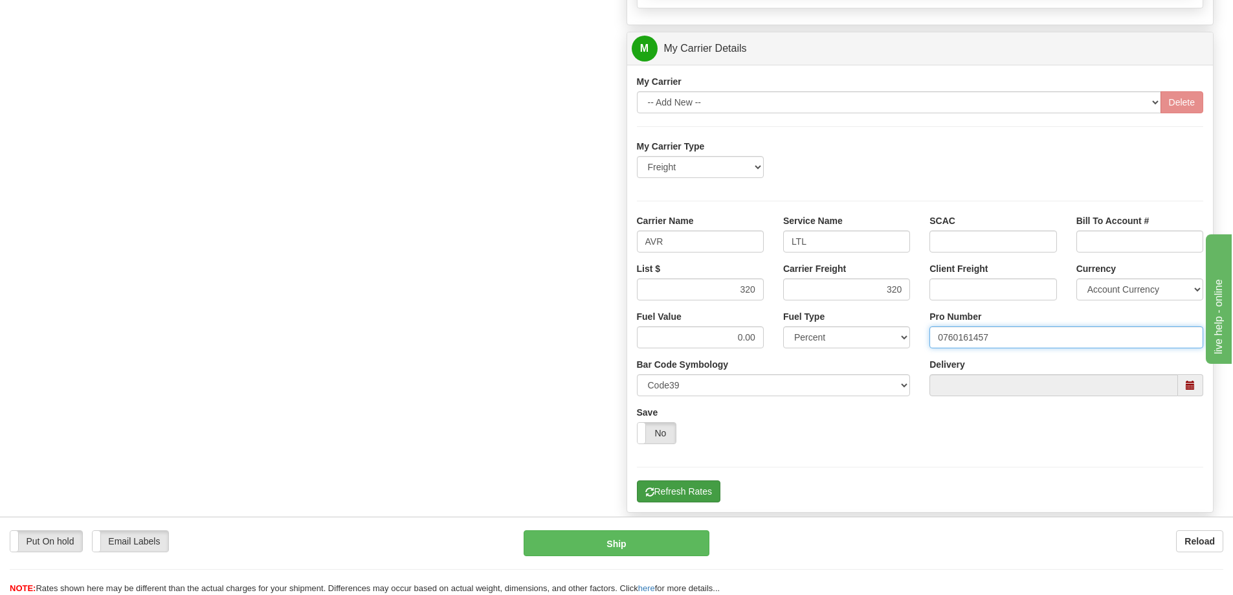
scroll to position [777, 0]
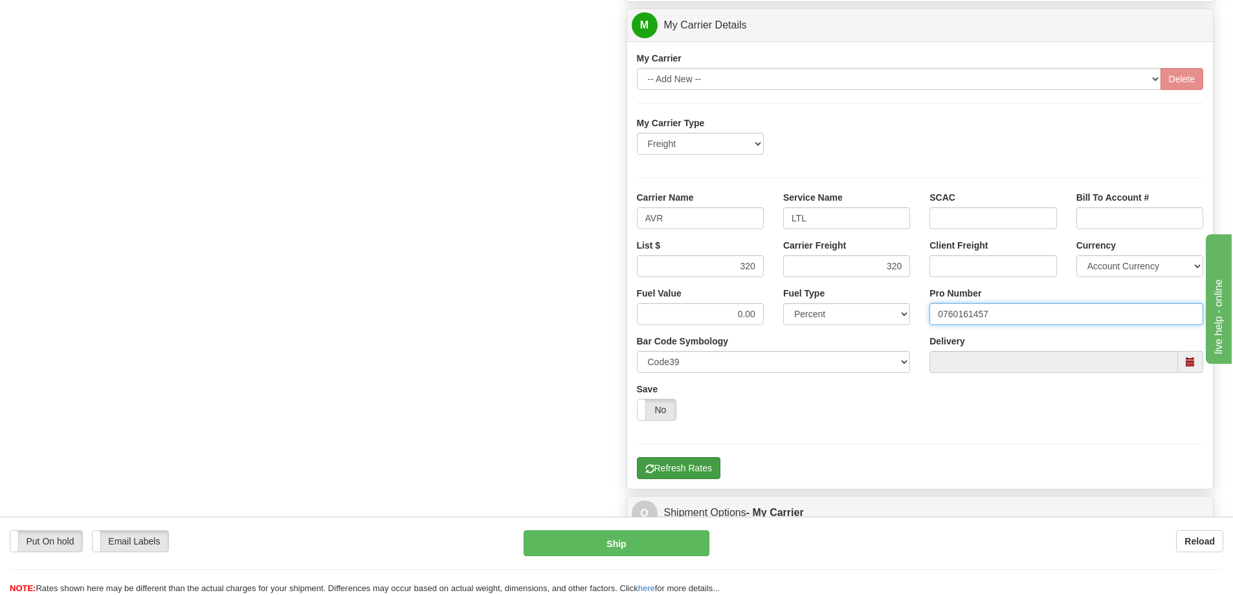
type input "0760161457"
click at [686, 462] on button "Refresh Rates" at bounding box center [679, 468] width 84 height 22
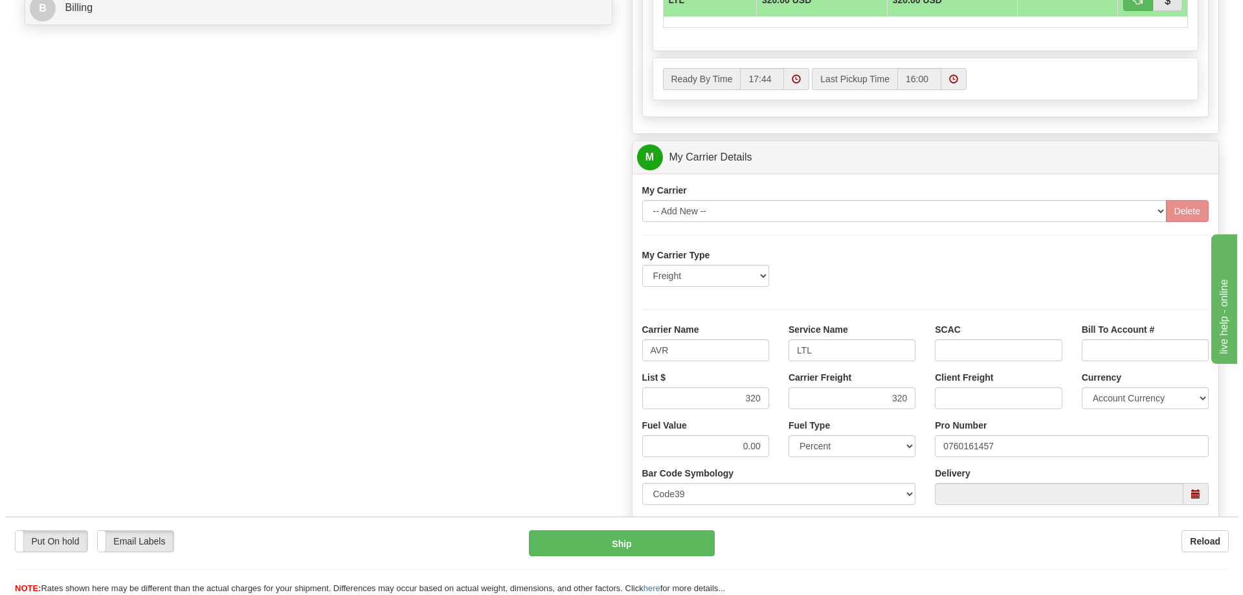
scroll to position [551, 0]
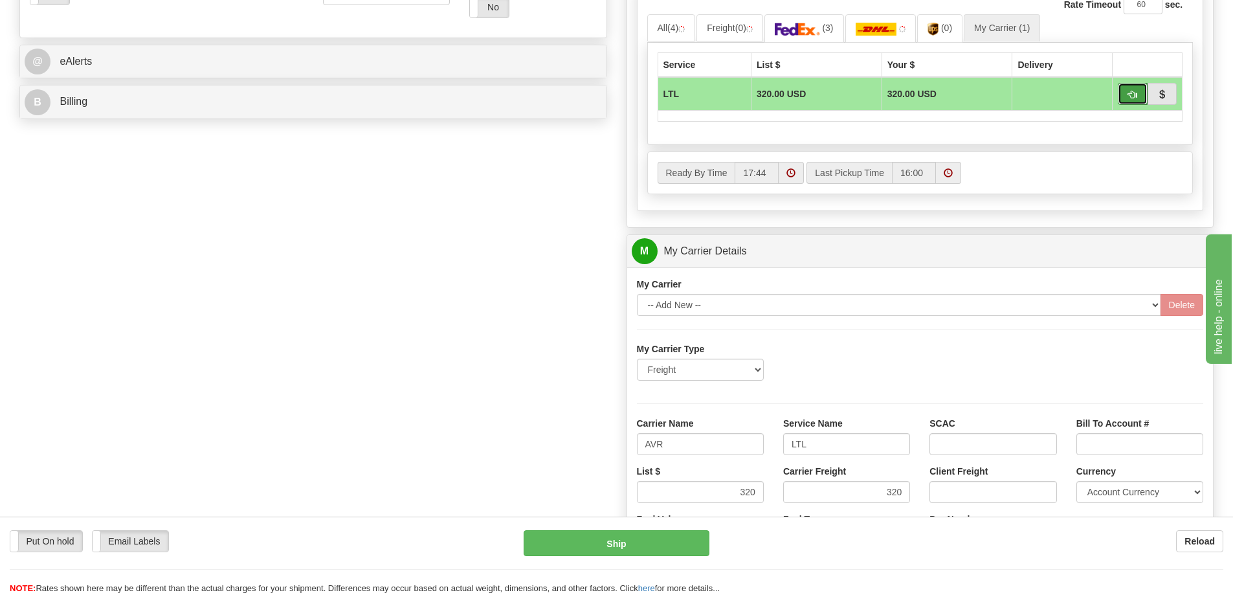
click at [1128, 89] on button "button" at bounding box center [1133, 94] width 30 height 22
type input "00"
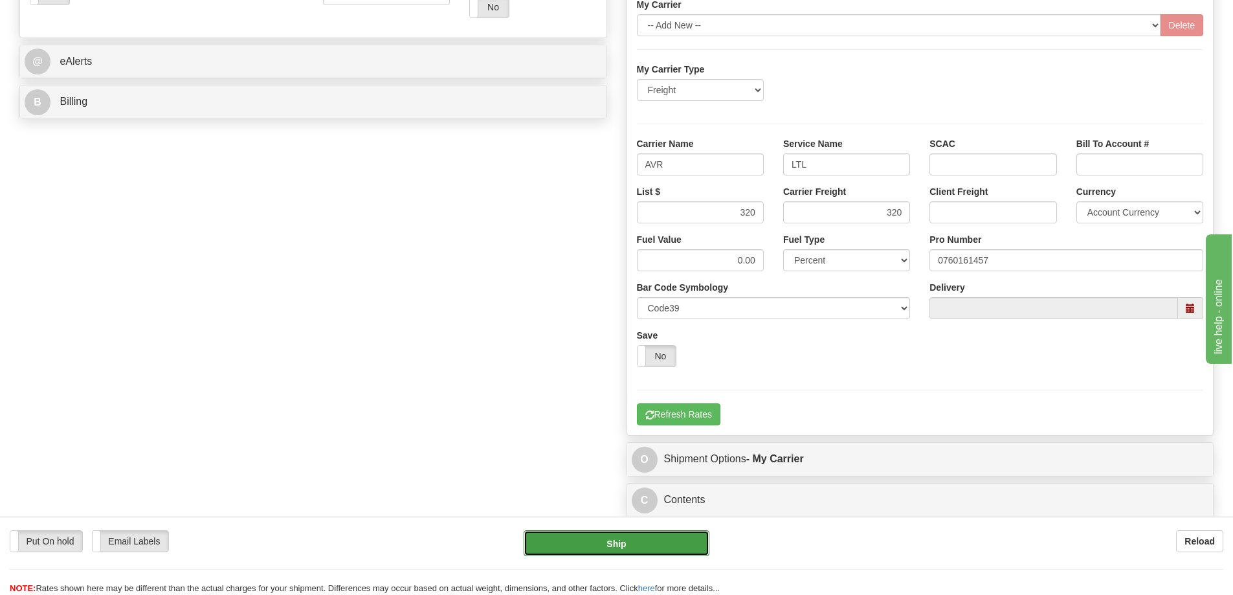
click at [646, 537] on button "Ship" at bounding box center [617, 543] width 186 height 26
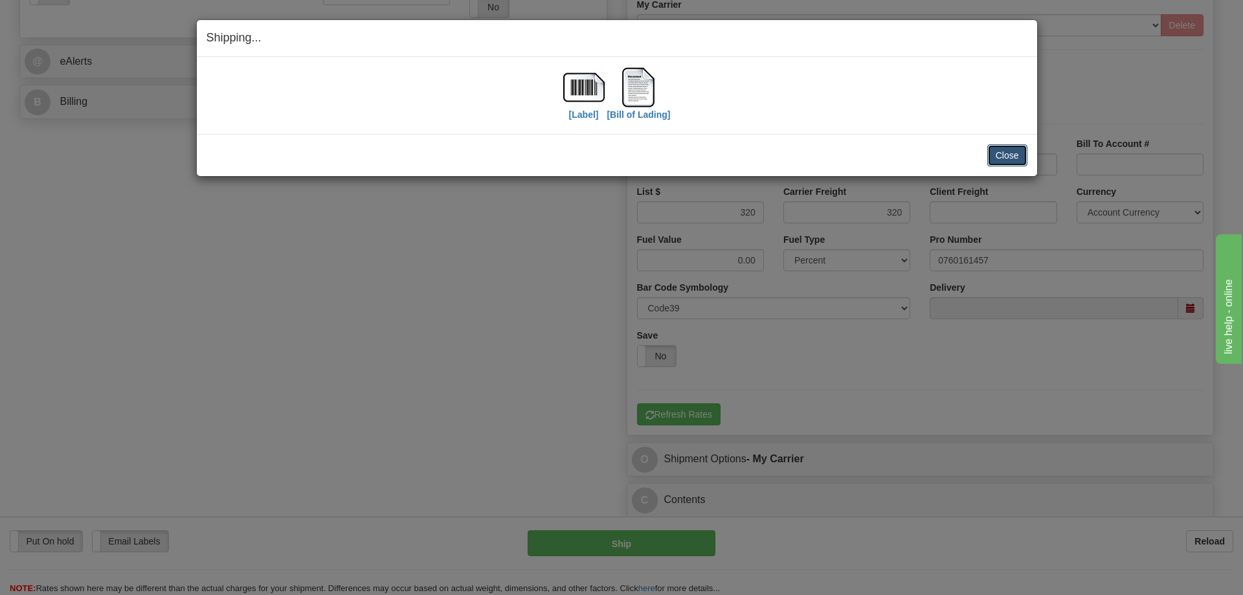
click at [1015, 153] on button "Close" at bounding box center [1007, 155] width 40 height 22
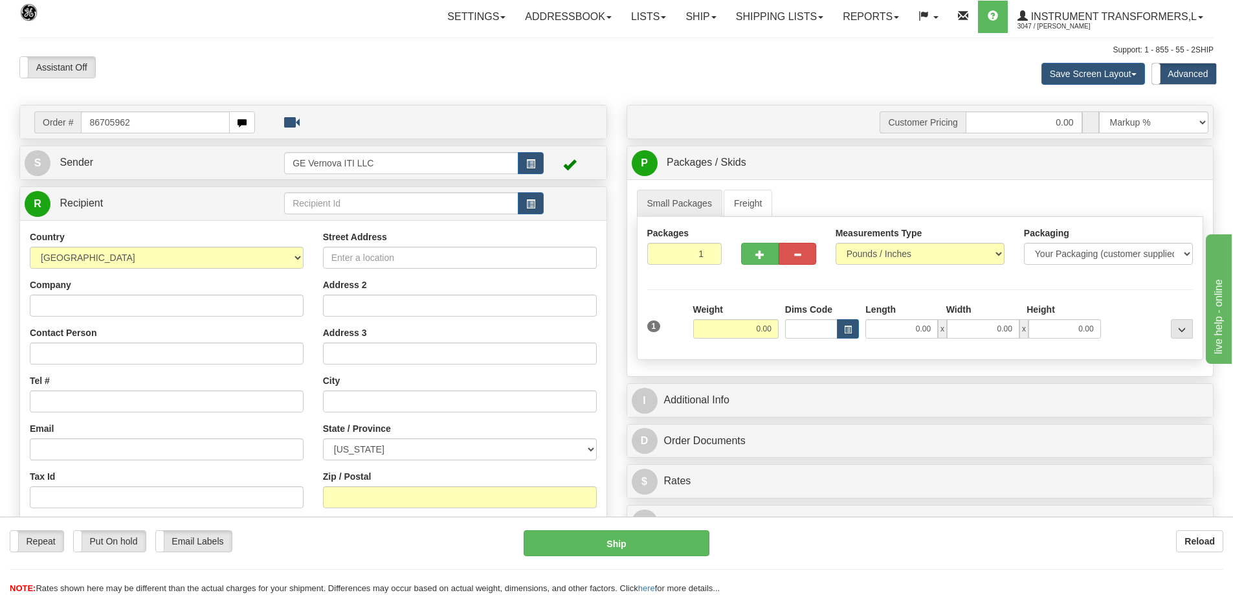
type input "86705962"
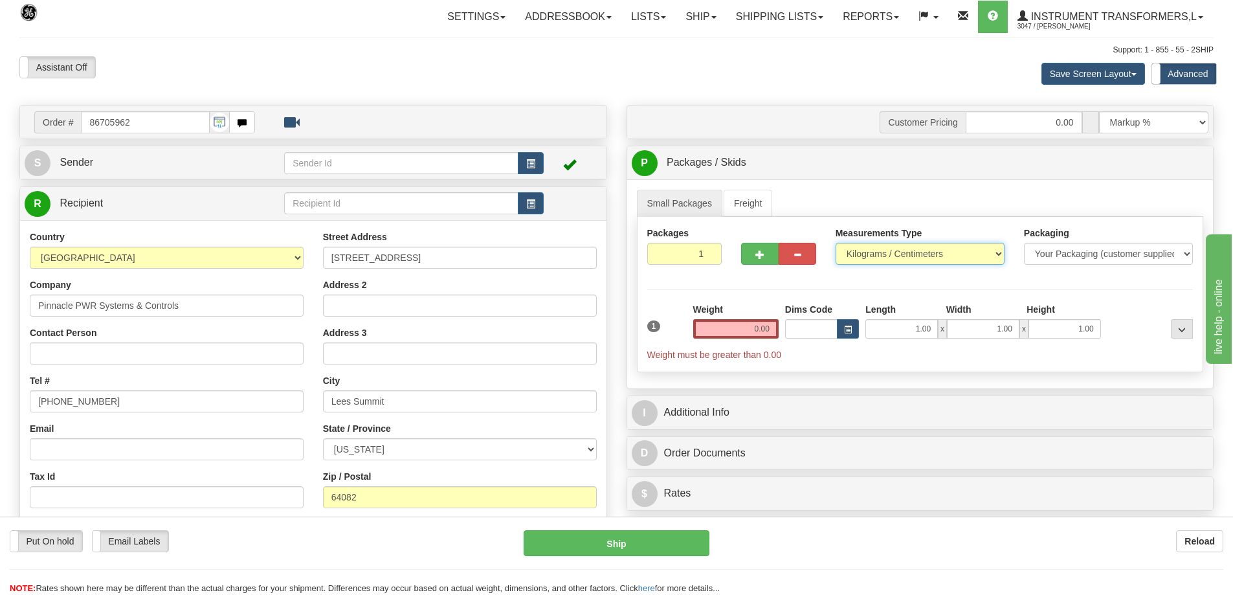
click at [881, 250] on select "Pounds / Inches Kilograms / Centimeters" at bounding box center [920, 254] width 169 height 22
select select "0"
click at [836, 243] on select "Pounds / Inches Kilograms / Centimeters" at bounding box center [920, 254] width 169 height 22
click at [756, 331] on input "0.00" at bounding box center [735, 328] width 85 height 19
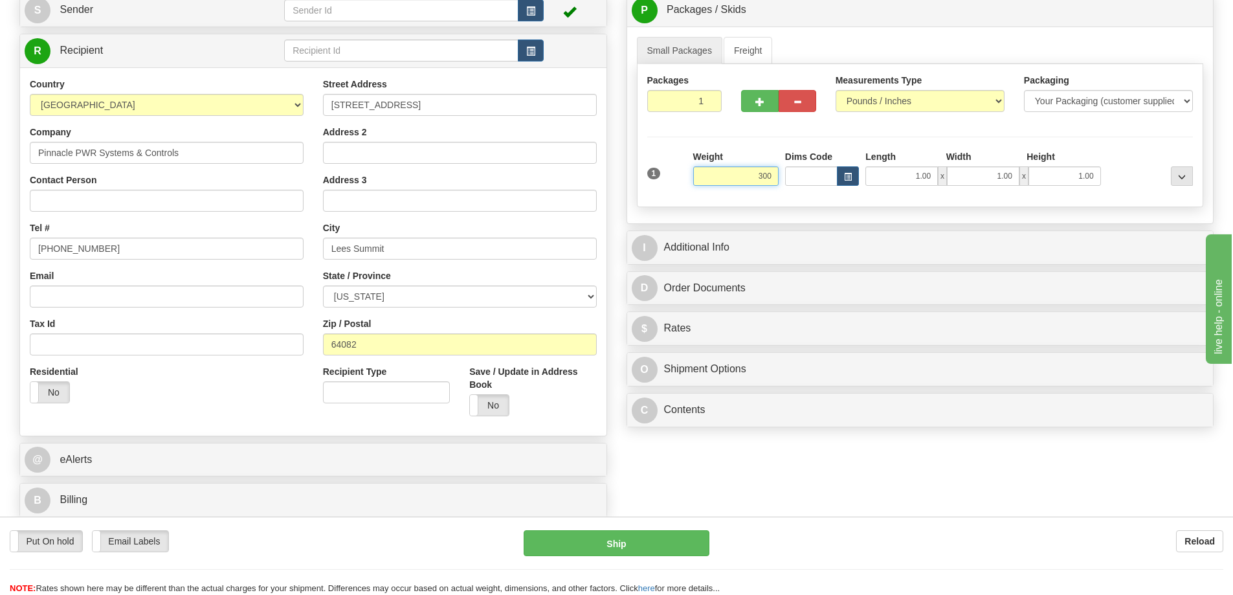
scroll to position [129, 0]
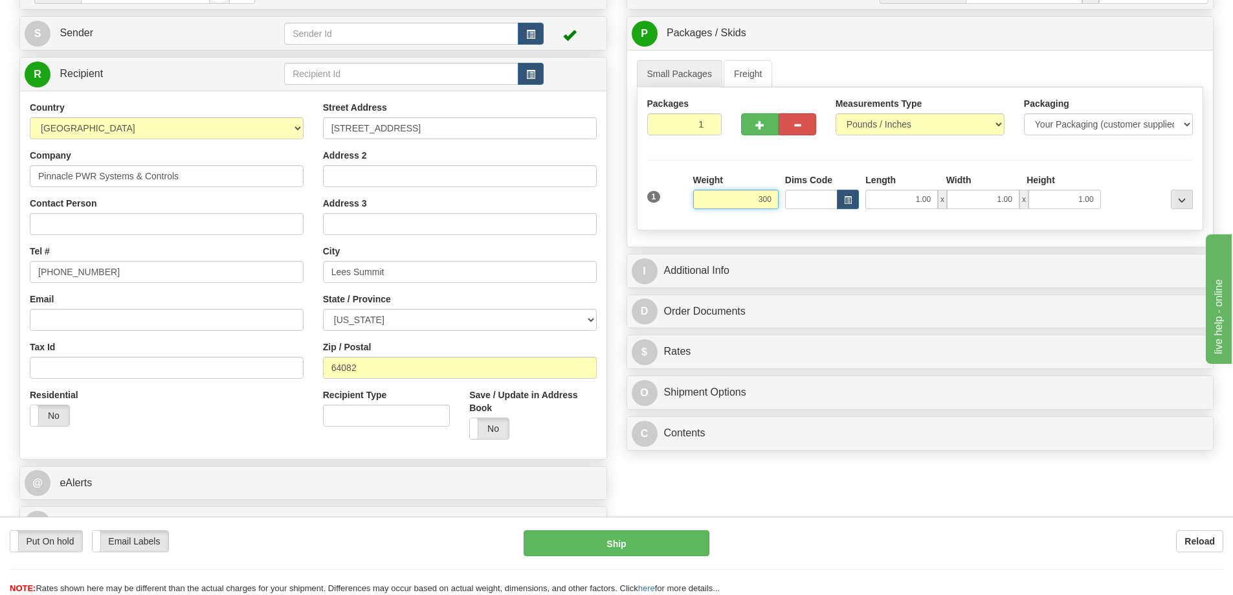
click button "Delete" at bounding box center [0, 0] width 0 height 0
type input "300.00"
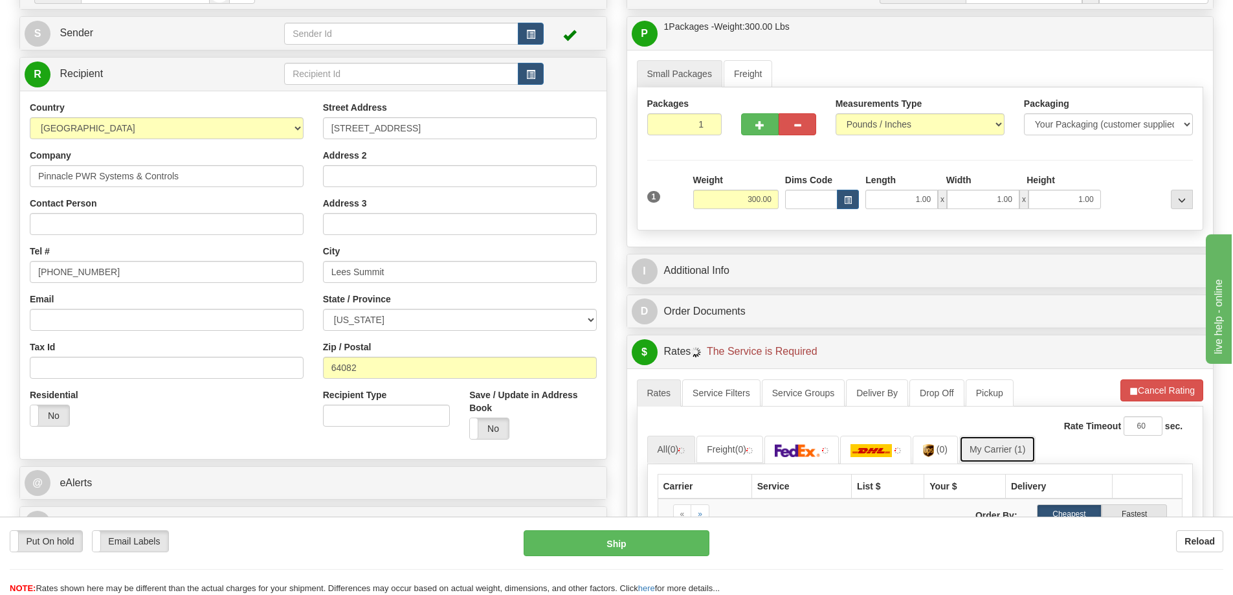
click at [991, 443] on link "My Carrier (1)" at bounding box center [998, 449] width 76 height 27
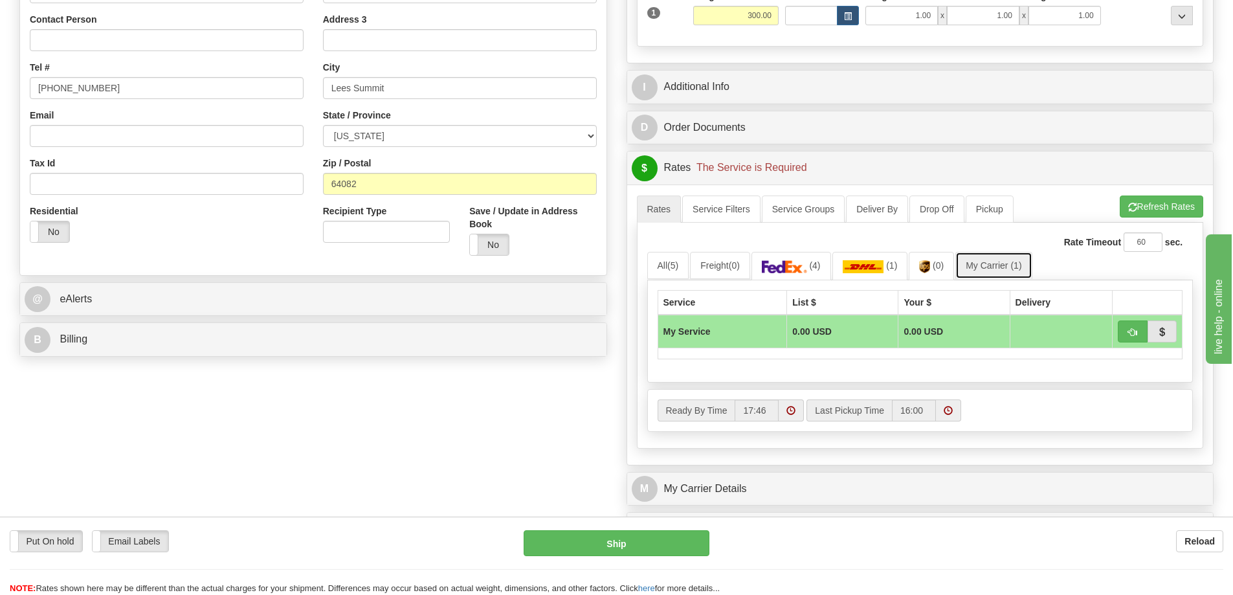
scroll to position [388, 0]
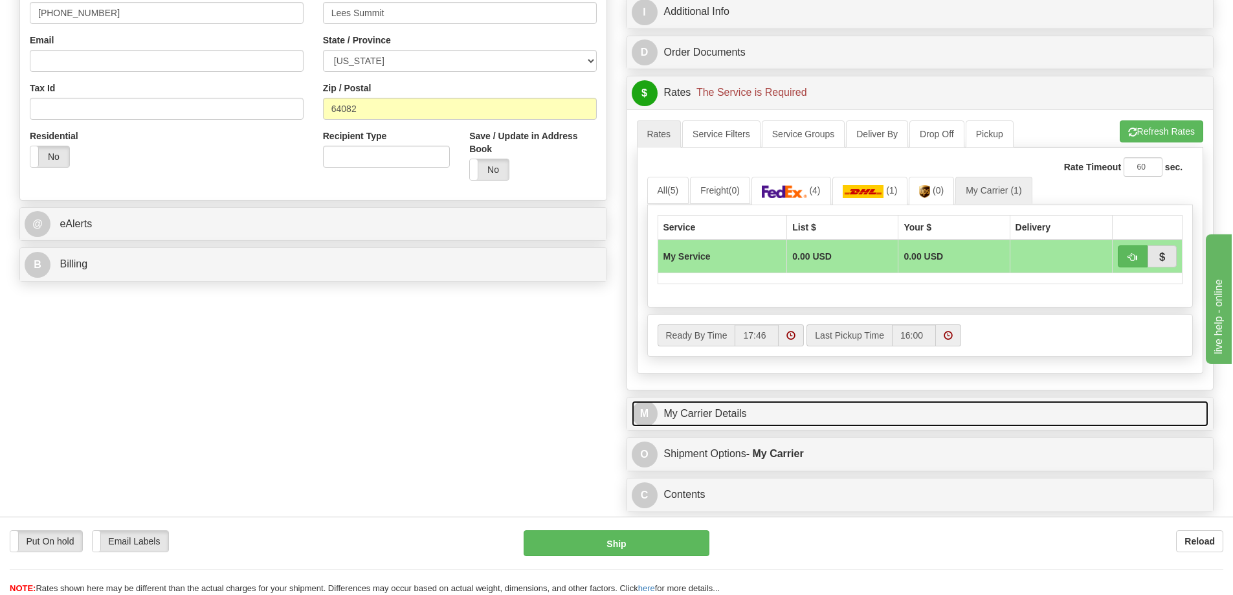
click at [740, 426] on link "M My Carrier Details" at bounding box center [921, 414] width 578 height 27
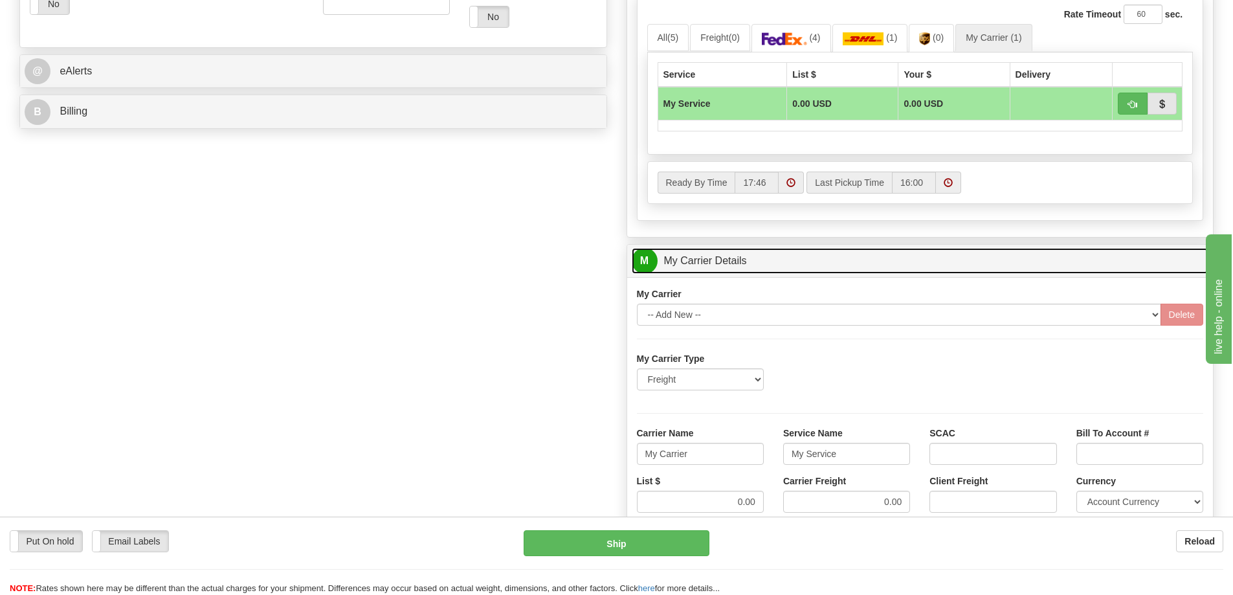
scroll to position [583, 0]
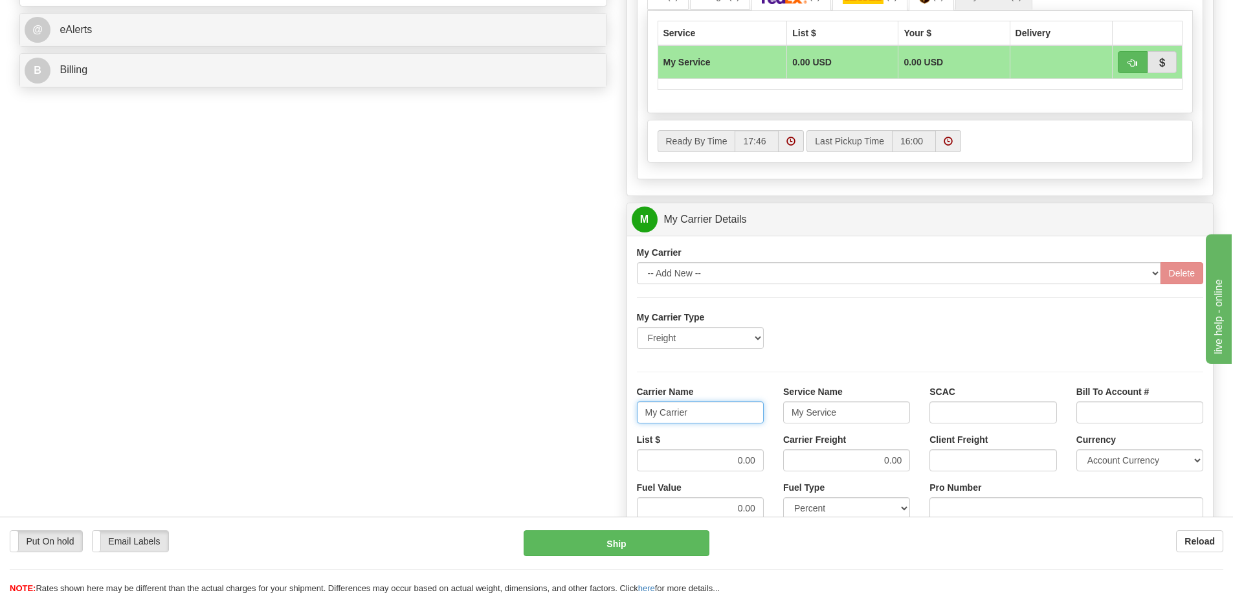
drag, startPoint x: 721, startPoint y: 421, endPoint x: 639, endPoint y: 423, distance: 81.6
click at [639, 423] on input "My Carrier" at bounding box center [700, 412] width 127 height 22
drag, startPoint x: 842, startPoint y: 416, endPoint x: 778, endPoint y: 420, distance: 63.6
click at [778, 420] on div "Service Name My Service" at bounding box center [847, 409] width 146 height 48
drag, startPoint x: 732, startPoint y: 462, endPoint x: 761, endPoint y: 460, distance: 29.2
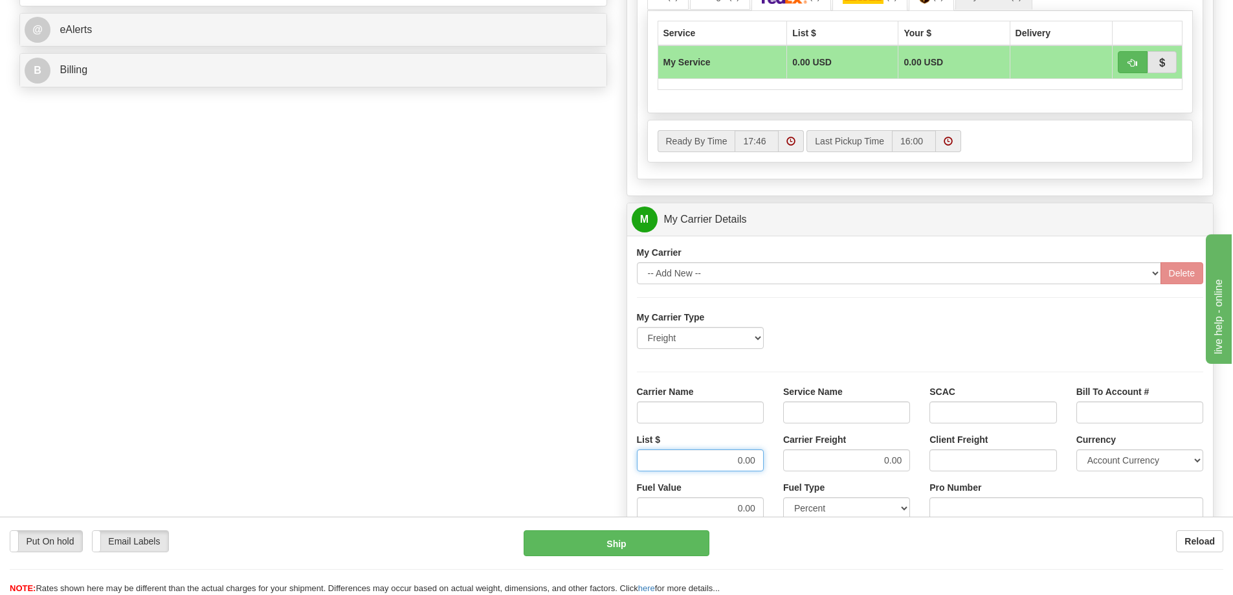
click at [761, 460] on input "0.00" at bounding box center [700, 460] width 127 height 22
drag, startPoint x: 875, startPoint y: 460, endPoint x: 914, endPoint y: 456, distance: 39.0
click at [914, 456] on div "Carrier Freight 0.00" at bounding box center [847, 457] width 146 height 48
click at [741, 411] on input "Carrier Name" at bounding box center [700, 412] width 127 height 22
type input "AVR"
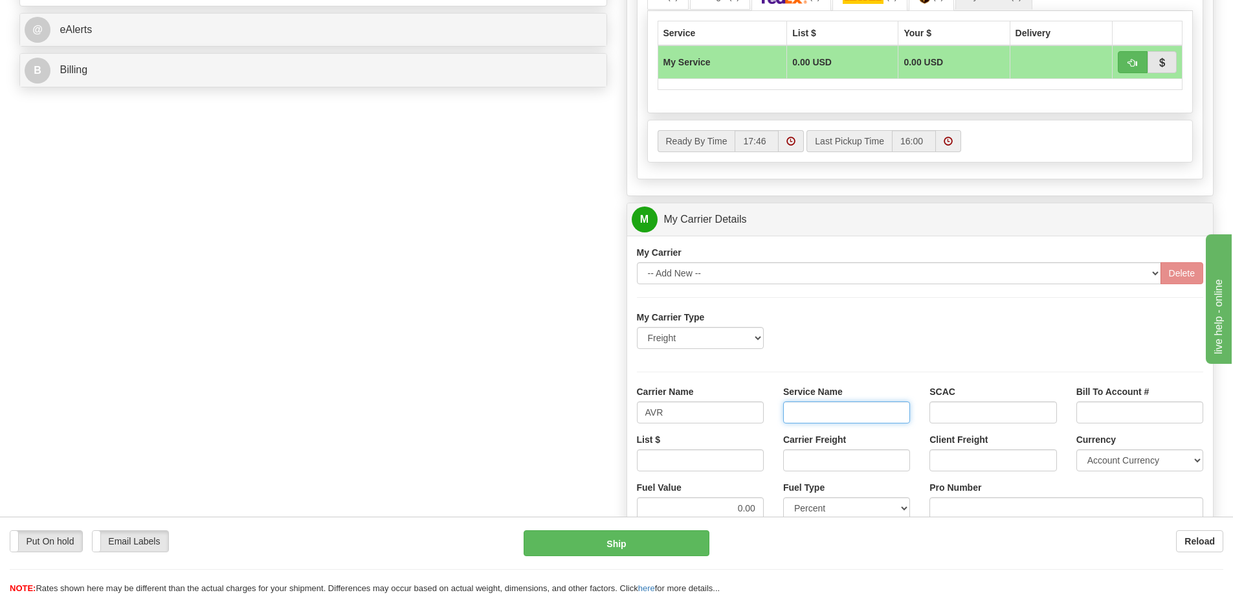
click at [851, 409] on input "Service Name" at bounding box center [846, 412] width 127 height 22
type input "LTL"
click at [820, 468] on input "Carrier Freight" at bounding box center [846, 460] width 127 height 22
type input "300"
click at [731, 456] on input "List $" at bounding box center [700, 460] width 127 height 22
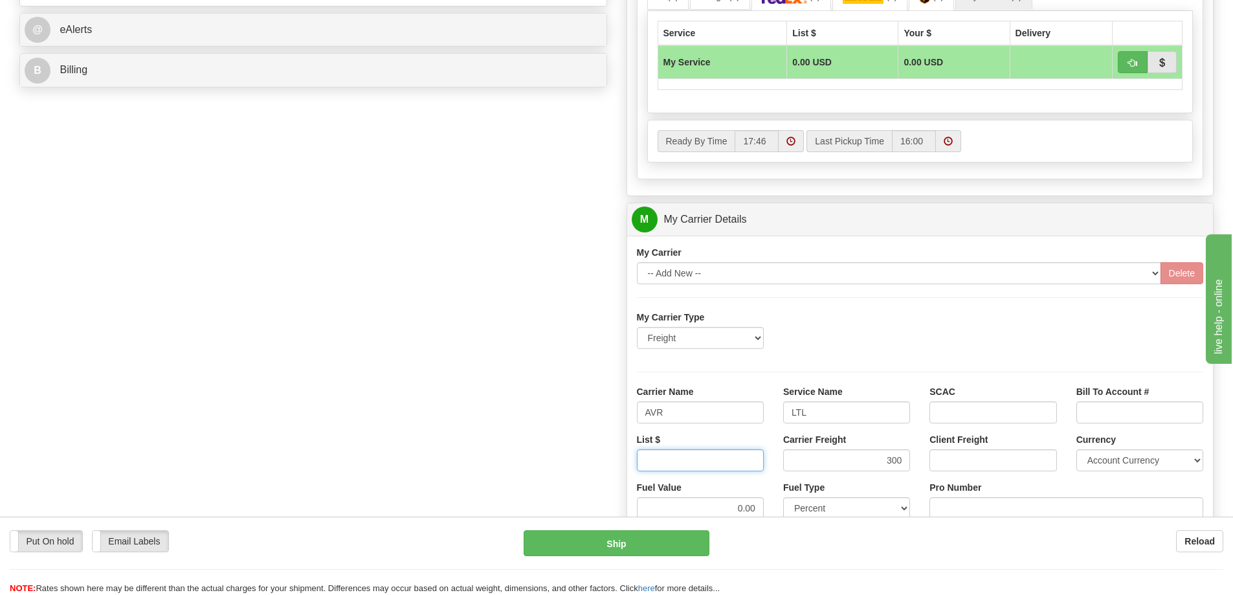
type input "300"
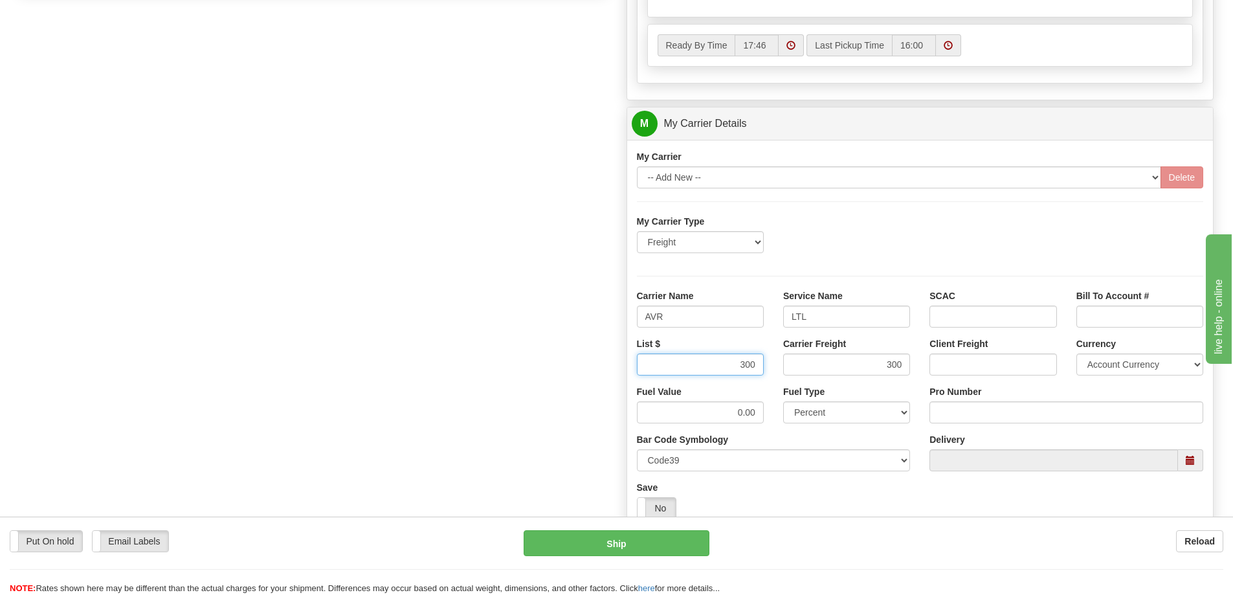
scroll to position [712, 0]
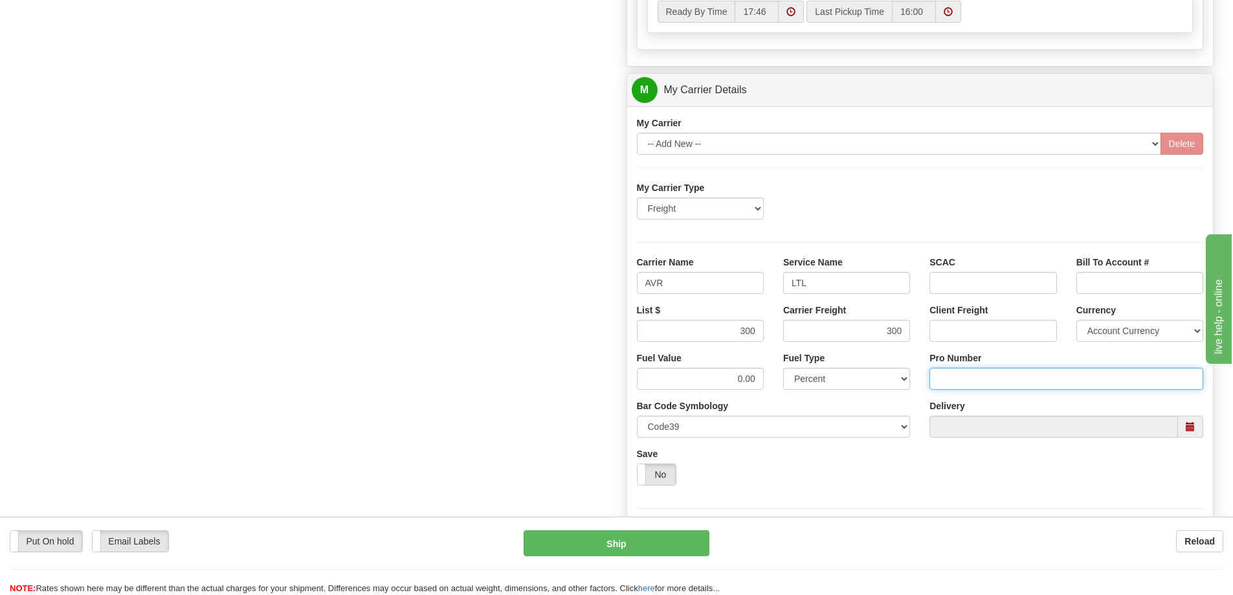
click at [943, 381] on input "Pro Number" at bounding box center [1067, 379] width 274 height 22
type input "251-281144"
click button "Delete" at bounding box center [0, 0] width 0 height 0
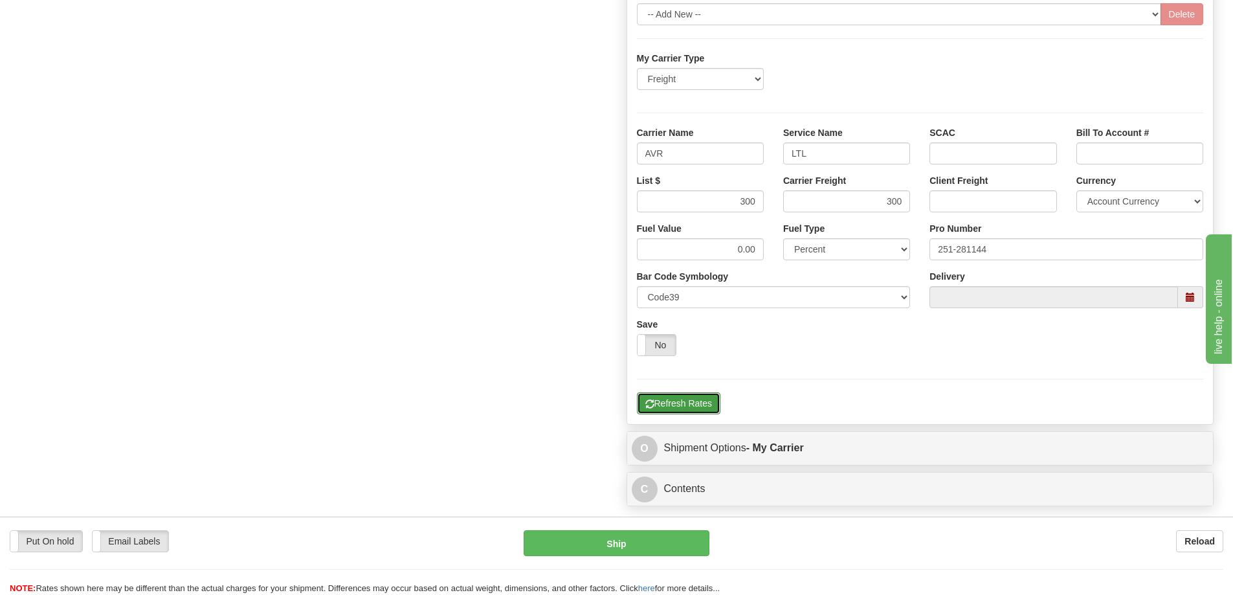
click at [684, 401] on button "Refresh Rates" at bounding box center [679, 403] width 84 height 22
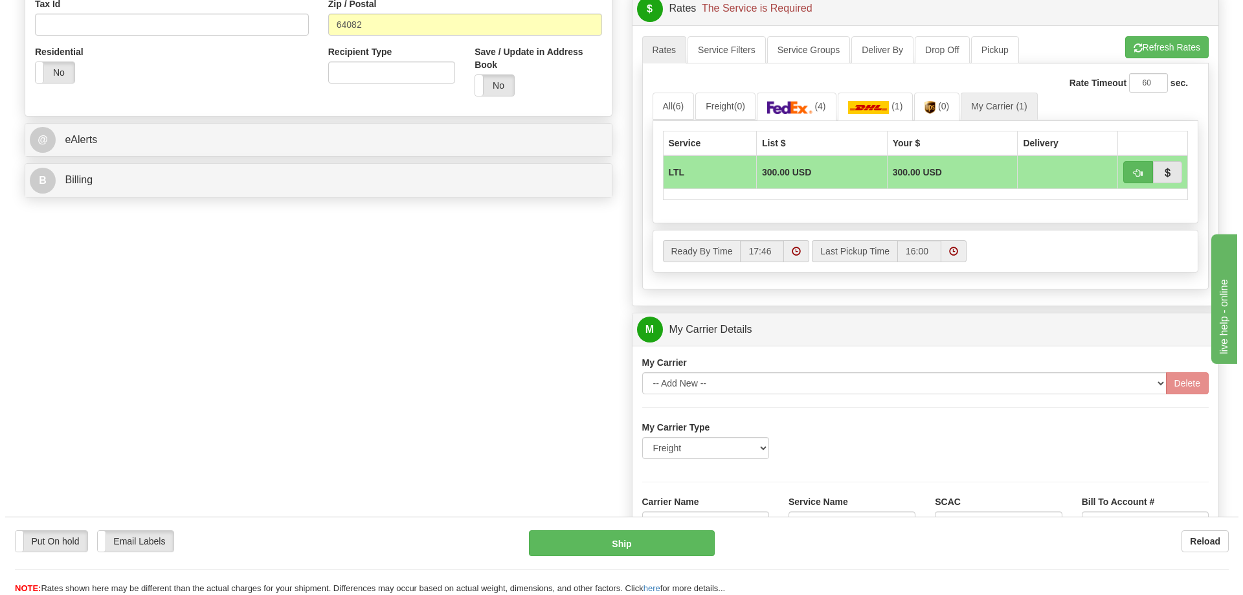
scroll to position [453, 0]
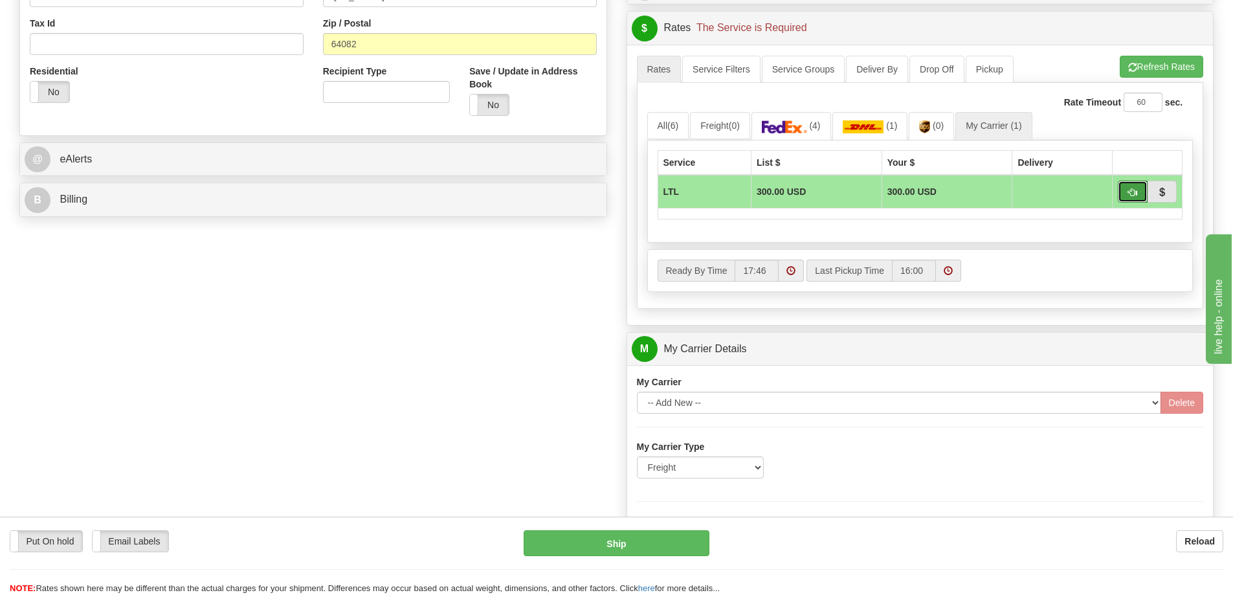
click at [1129, 189] on span "button" at bounding box center [1133, 192] width 9 height 8
type input "00"
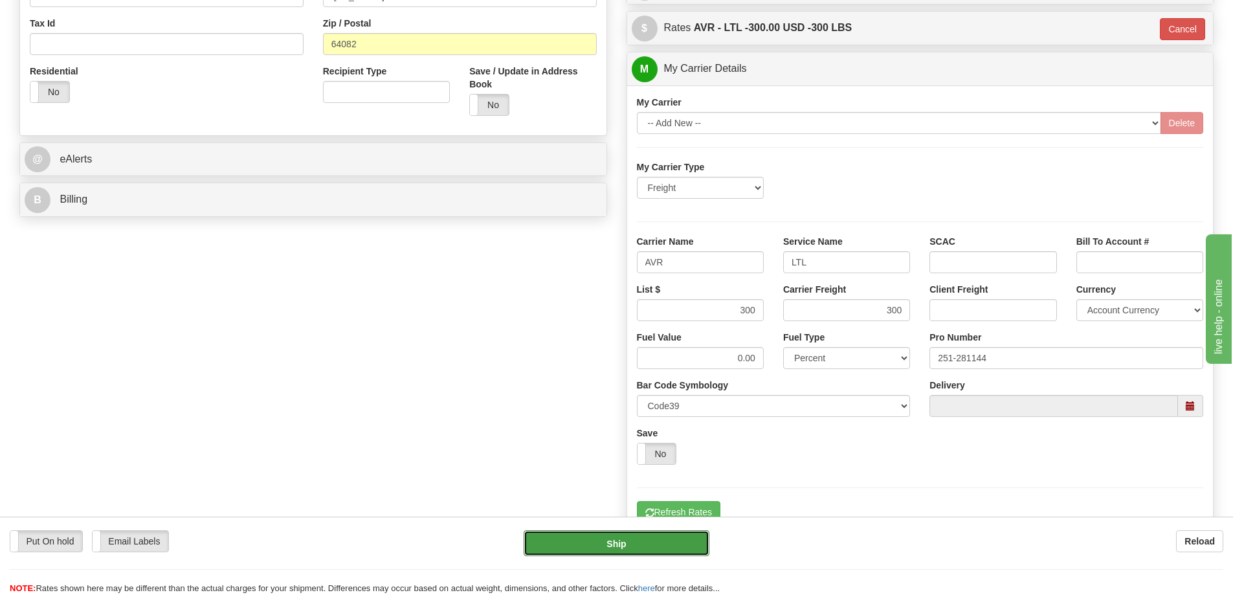
click at [650, 546] on button "Ship" at bounding box center [617, 543] width 186 height 26
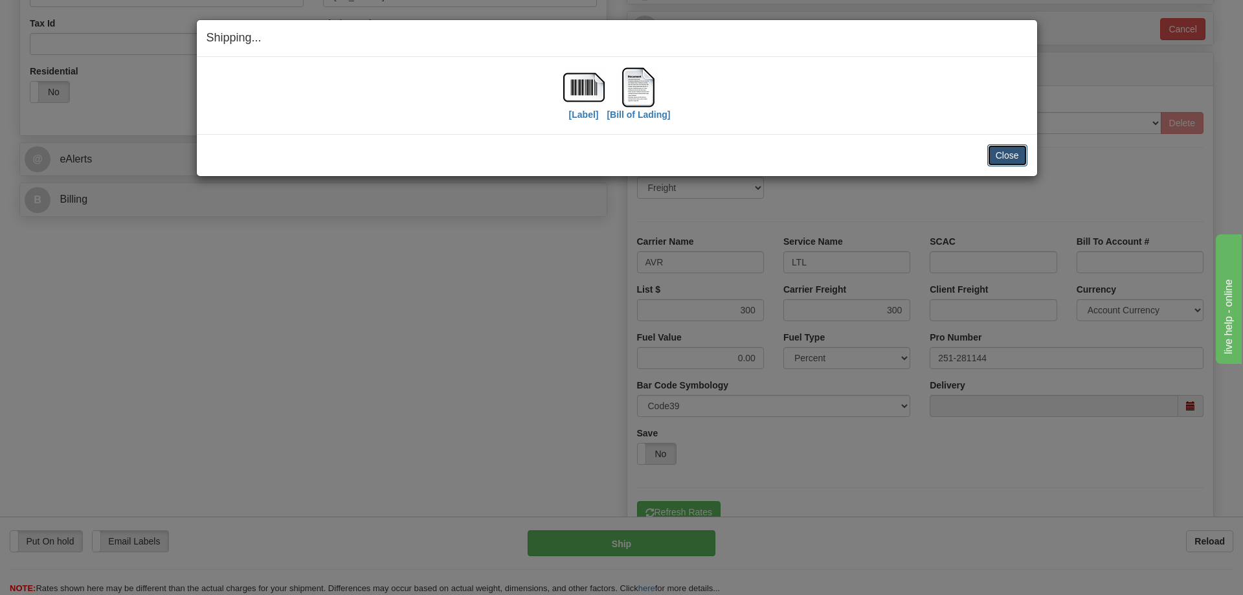
click at [1018, 157] on button "Close" at bounding box center [1007, 155] width 40 height 22
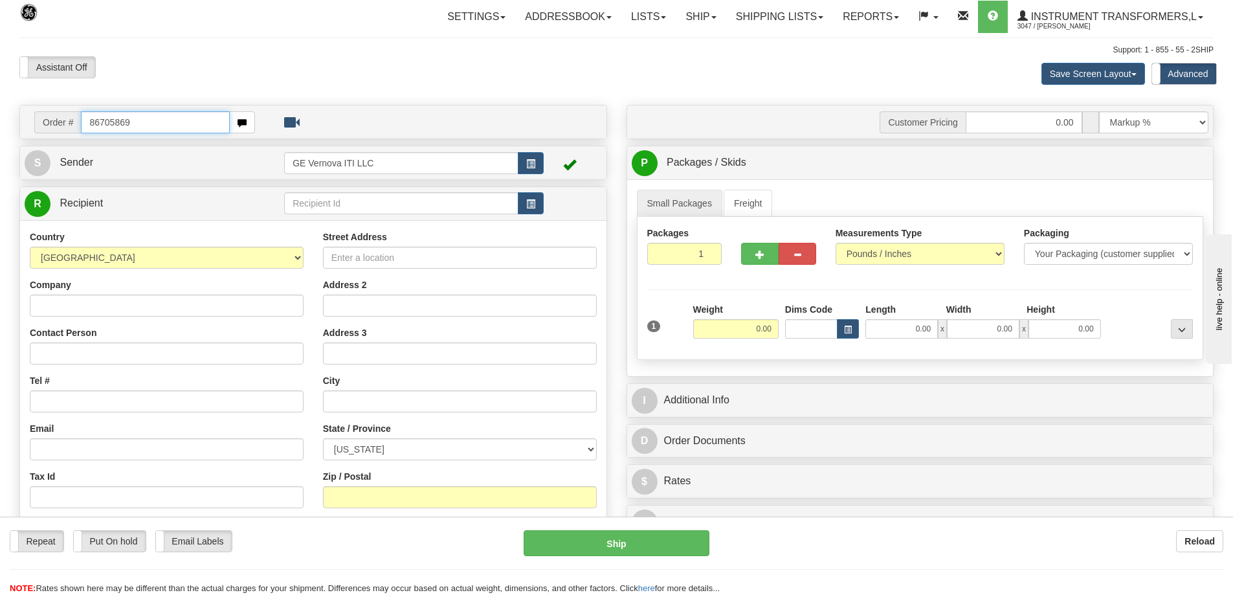
type input "86705869"
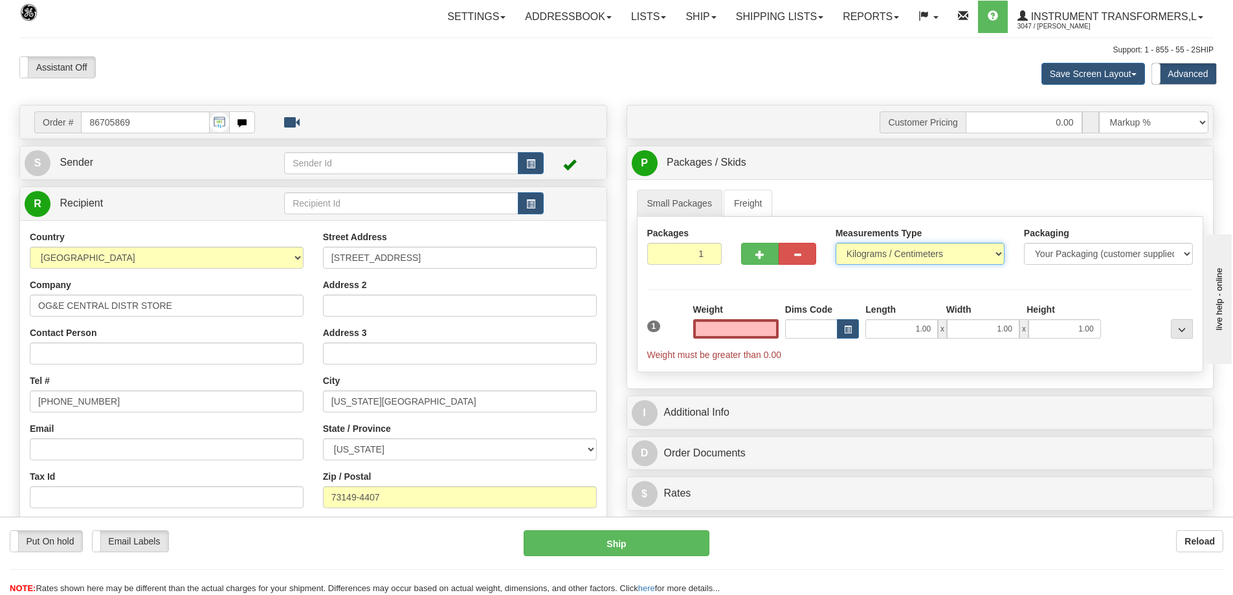
type input "0.00"
click at [875, 251] on select "Pounds / Inches Kilograms / Centimeters" at bounding box center [920, 254] width 169 height 22
select select "0"
click at [836, 243] on select "Pounds / Inches Kilograms / Centimeters" at bounding box center [920, 254] width 169 height 22
click at [729, 322] on input "0.00" at bounding box center [735, 328] width 85 height 19
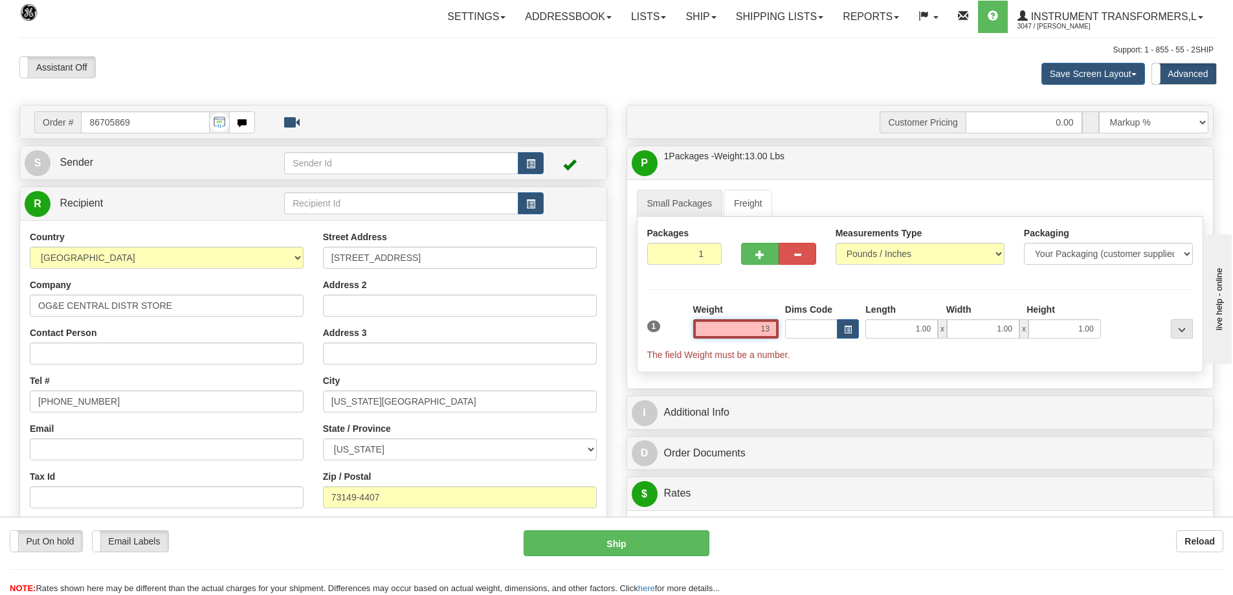
type input "1"
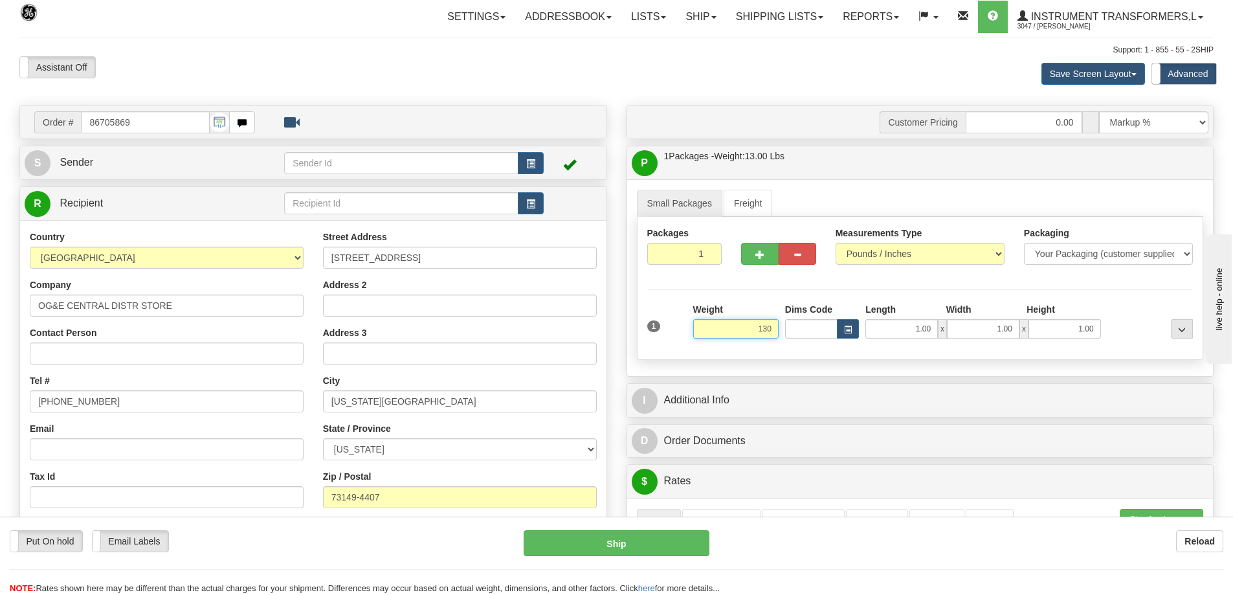
click button "Delete" at bounding box center [0, 0] width 0 height 0
type input "130.00"
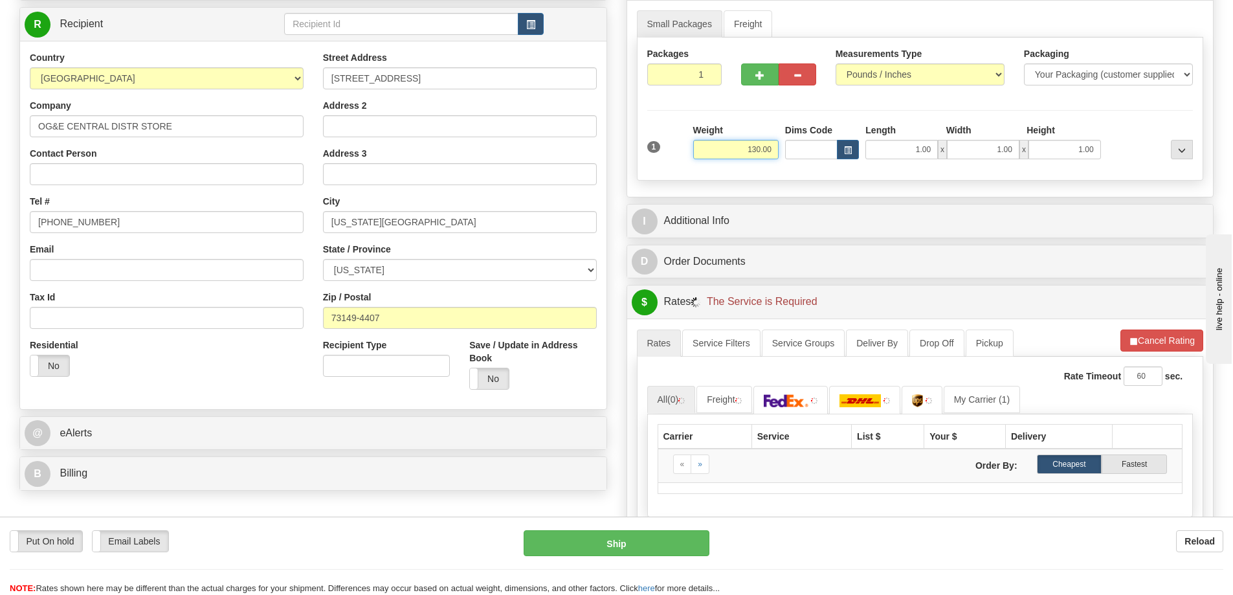
scroll to position [194, 0]
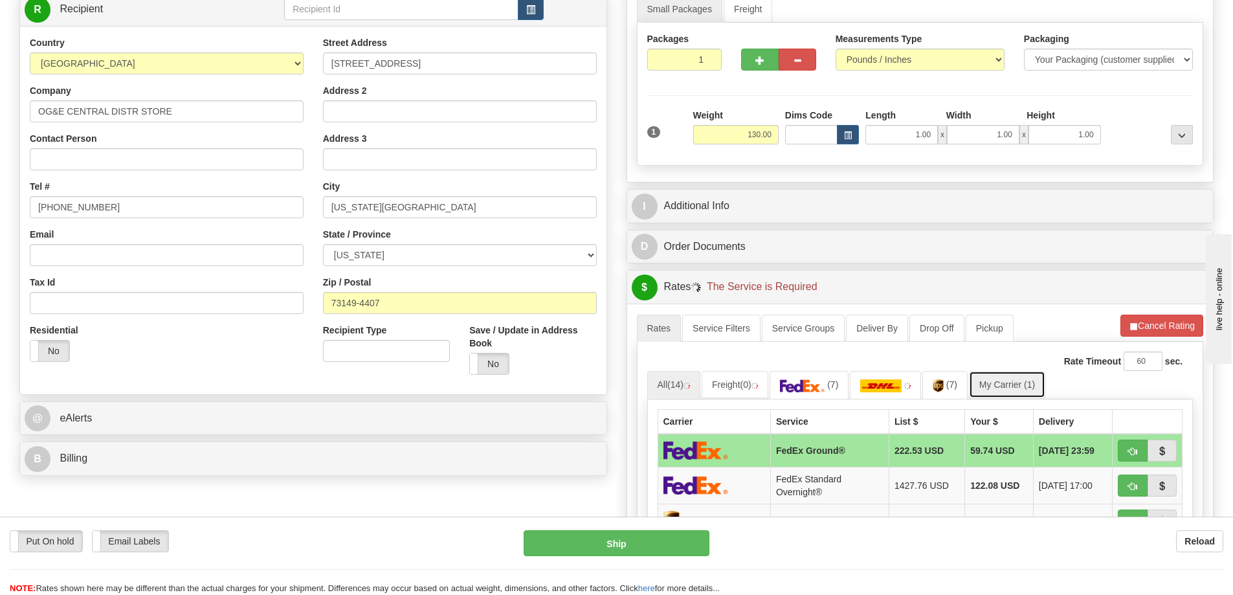
click at [993, 384] on link "My Carrier (1)" at bounding box center [1007, 384] width 76 height 27
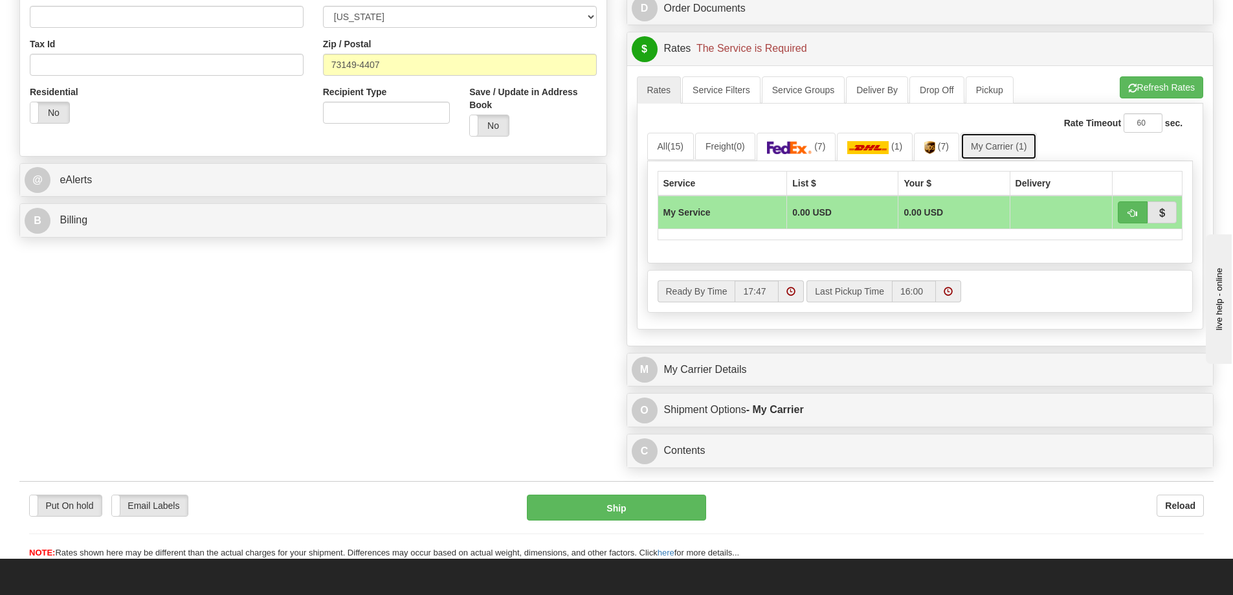
scroll to position [453, 0]
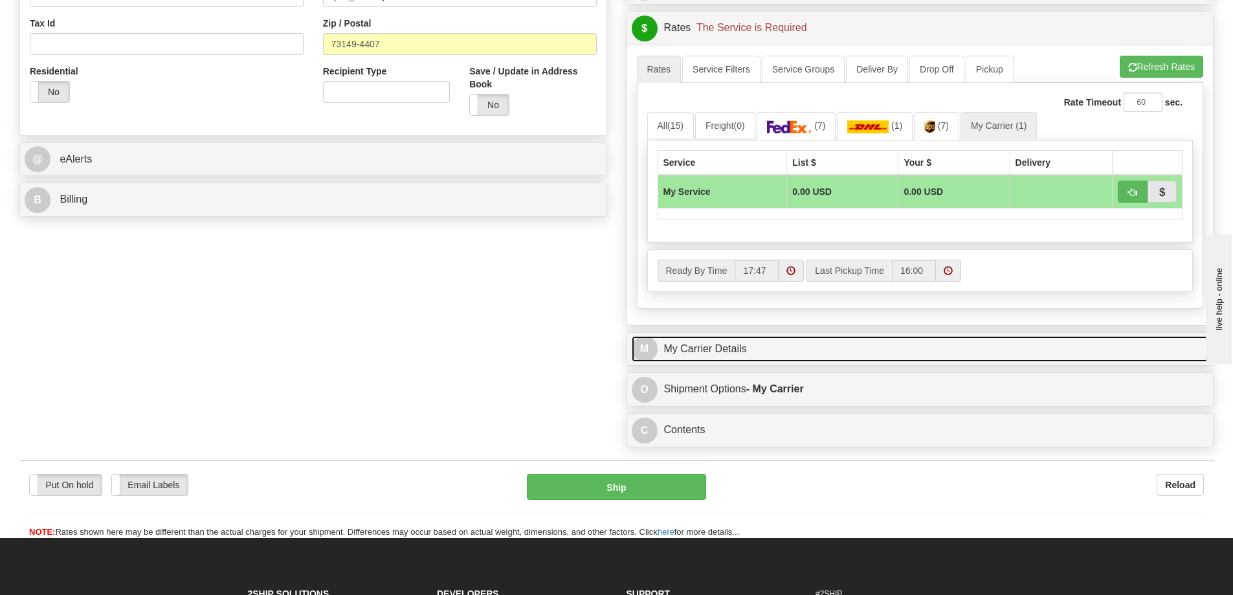
click at [751, 355] on link "M My Carrier Details" at bounding box center [921, 349] width 578 height 27
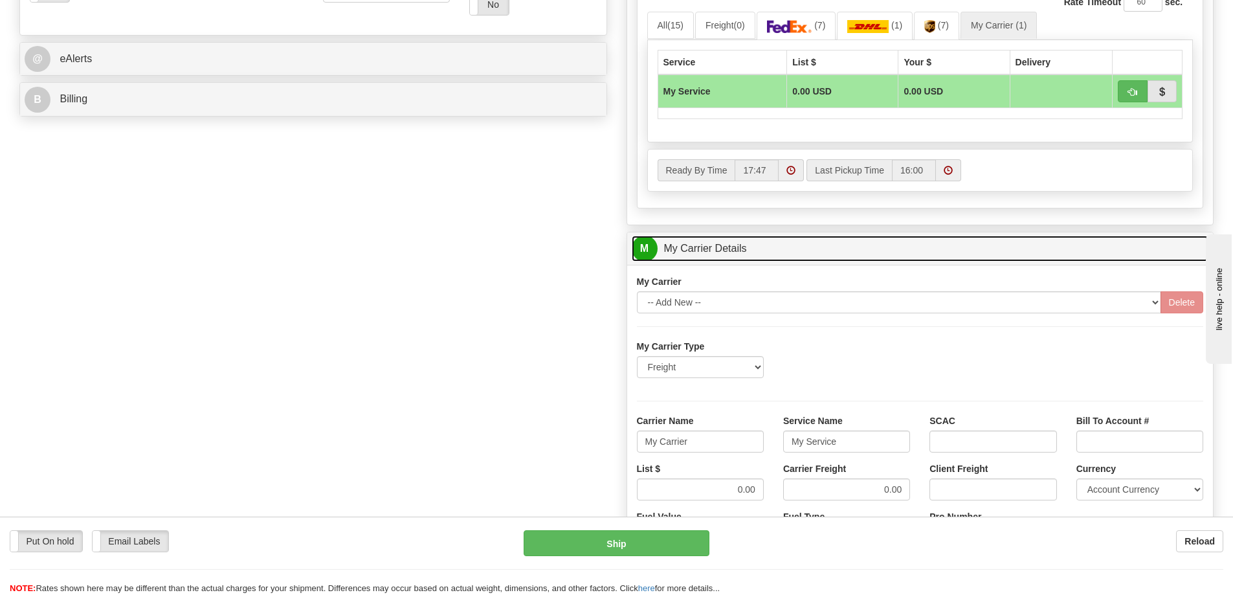
scroll to position [583, 0]
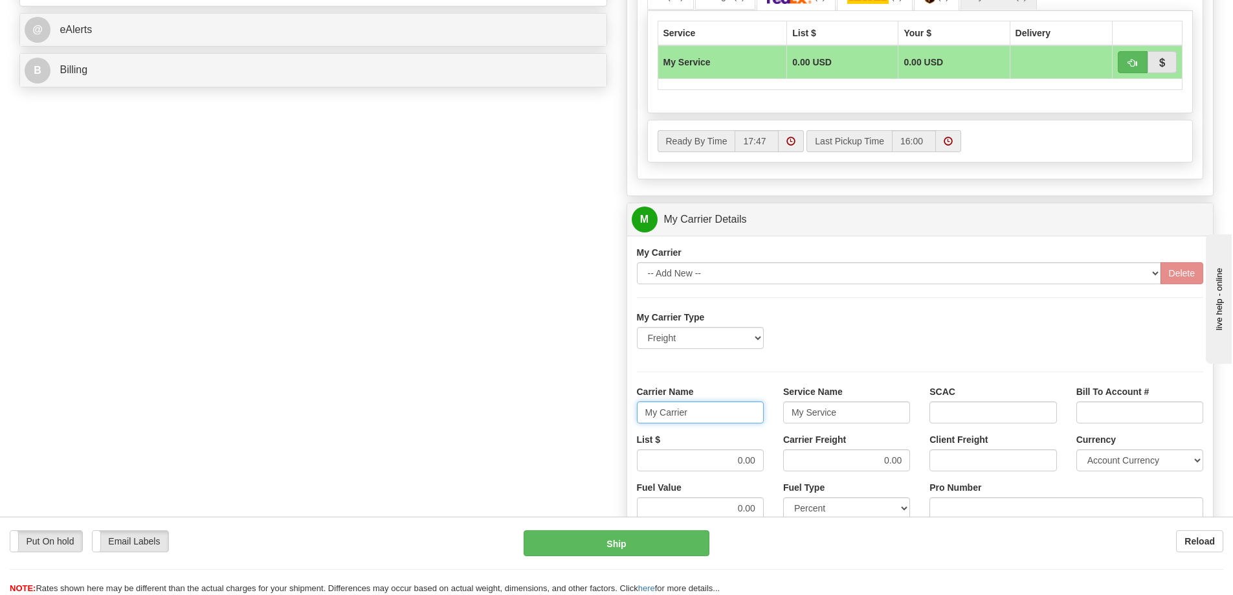
drag, startPoint x: 686, startPoint y: 416, endPoint x: 617, endPoint y: 426, distance: 70.0
click at [617, 426] on div "Customer Pricing 0.00 Markup % Discount % Flat Amount Per Pound Flat Amount Mar…" at bounding box center [920, 147] width 607 height 1250
drag, startPoint x: 840, startPoint y: 415, endPoint x: 770, endPoint y: 414, distance: 69.9
click at [770, 414] on div "Carrier Name Service Name My Service SCAC Bill To Account #" at bounding box center [920, 409] width 587 height 48
drag, startPoint x: 901, startPoint y: 461, endPoint x: 863, endPoint y: 464, distance: 38.3
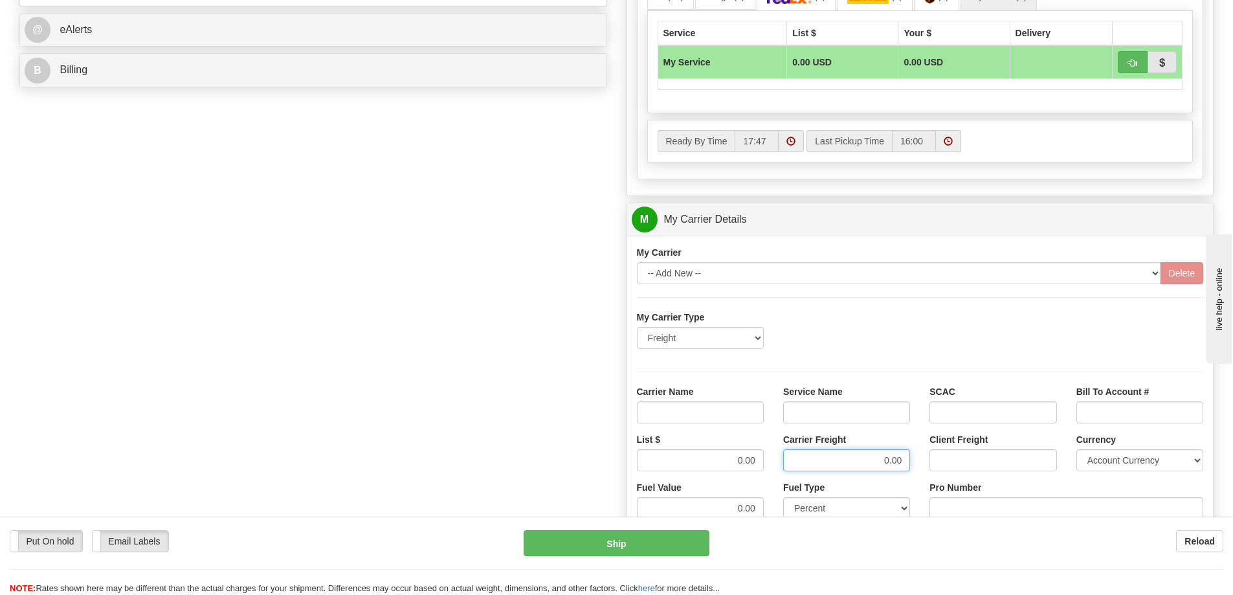
click at [863, 464] on input "0.00" at bounding box center [846, 460] width 127 height 22
drag, startPoint x: 756, startPoint y: 460, endPoint x: 738, endPoint y: 462, distance: 17.6
click at [738, 462] on input "0.00" at bounding box center [700, 460] width 127 height 22
click at [722, 409] on input "Carrier Name" at bounding box center [700, 412] width 127 height 22
type input "AVR"
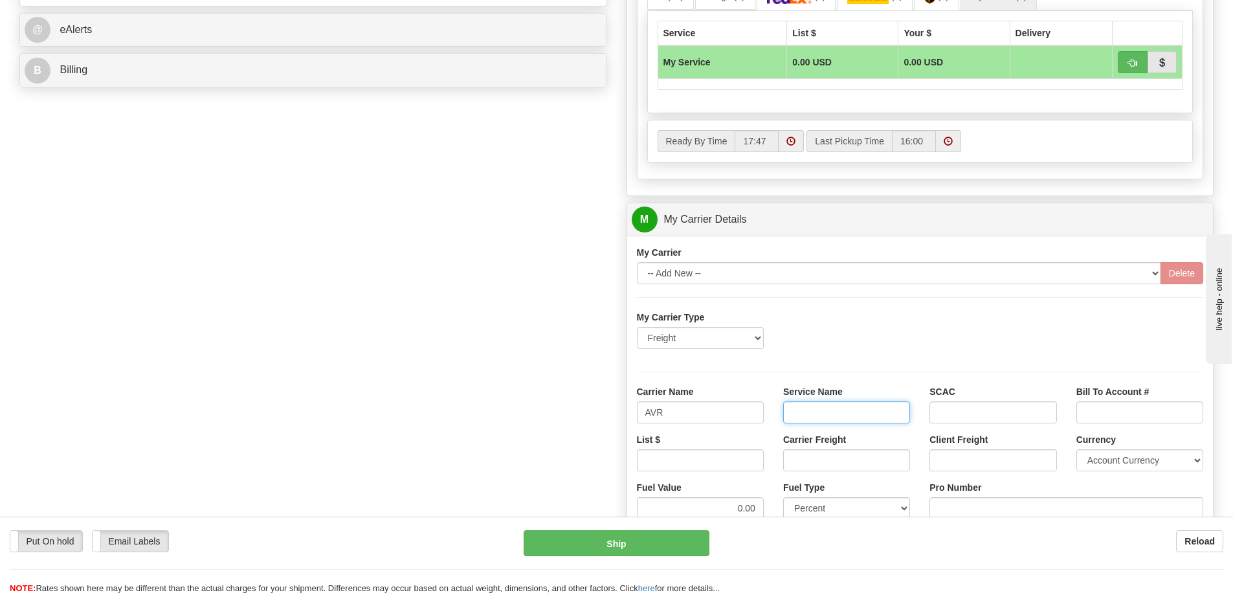
click at [802, 409] on input "Service Name" at bounding box center [846, 412] width 127 height 22
type input "LTL"
click at [716, 461] on input "List $" at bounding box center [700, 460] width 127 height 22
type input "300"
click at [842, 465] on input "Carrier Freight" at bounding box center [846, 460] width 127 height 22
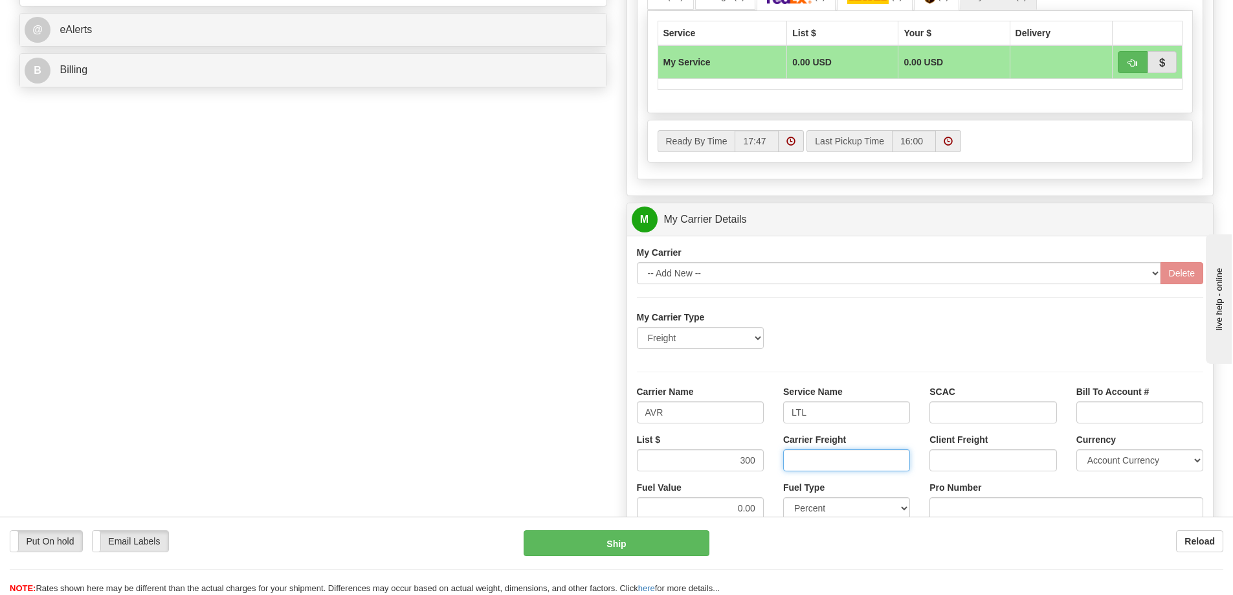
type input "300"
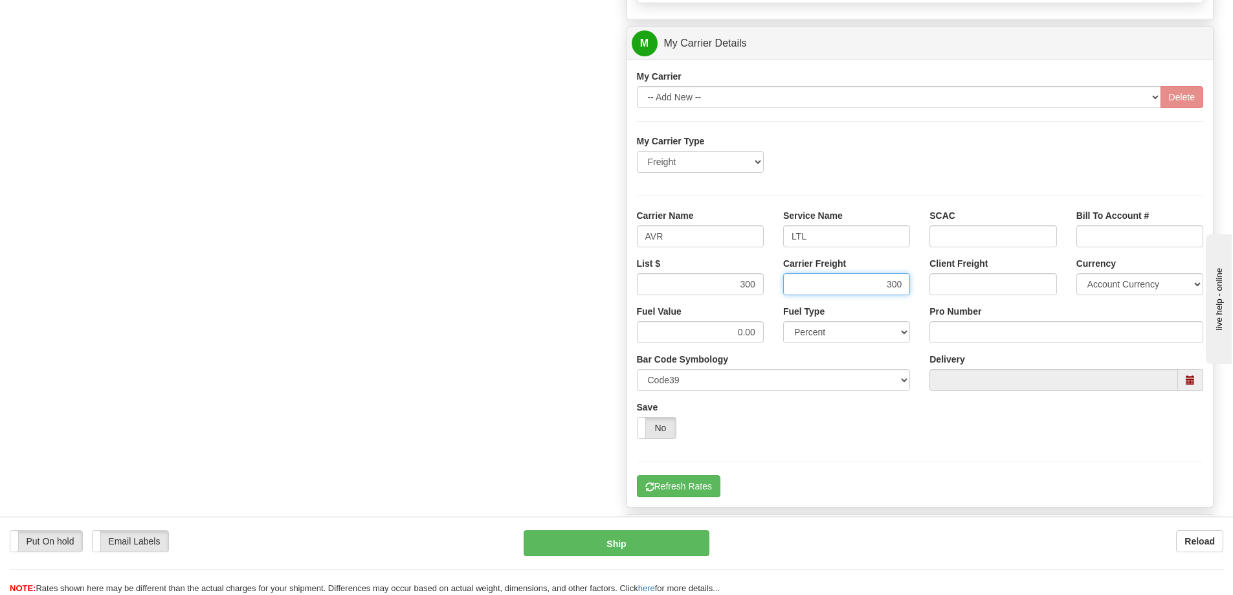
scroll to position [777, 0]
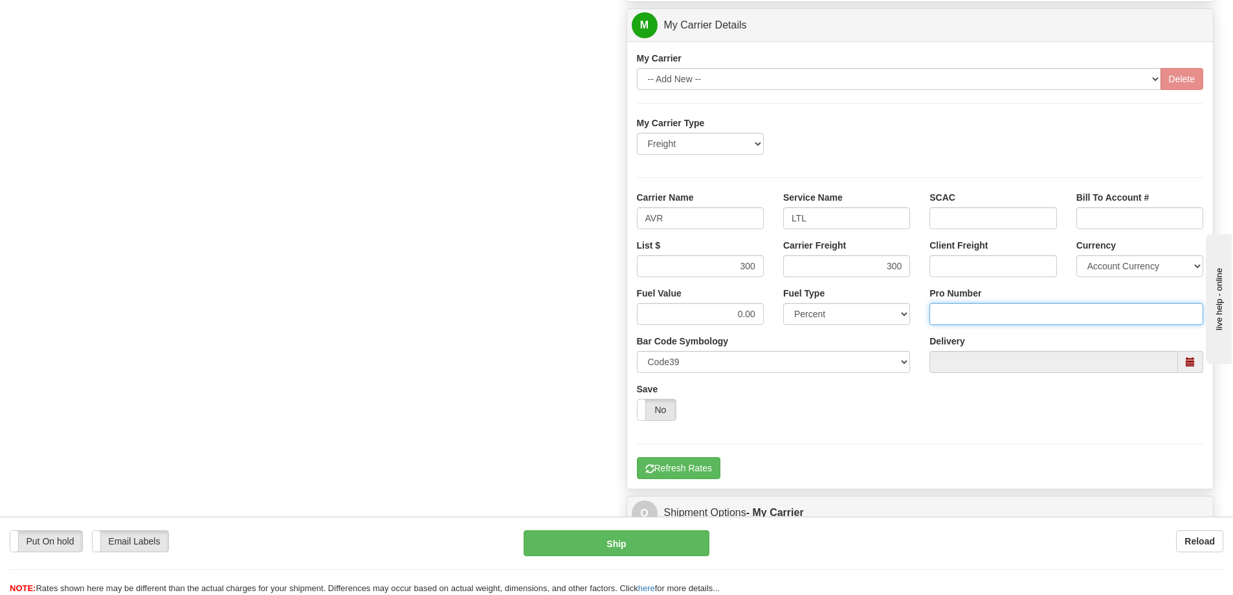
click at [955, 317] on input "Pro Number" at bounding box center [1067, 314] width 274 height 22
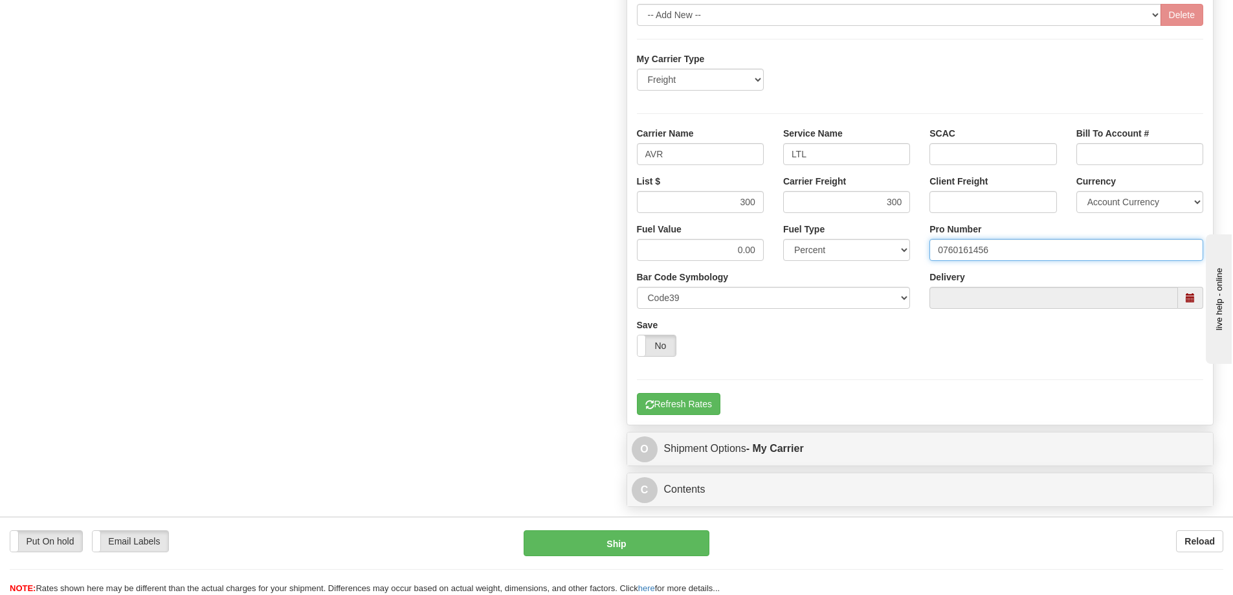
scroll to position [842, 0]
type input "0760161456"
click at [713, 409] on button "Refresh Rates" at bounding box center [679, 403] width 84 height 22
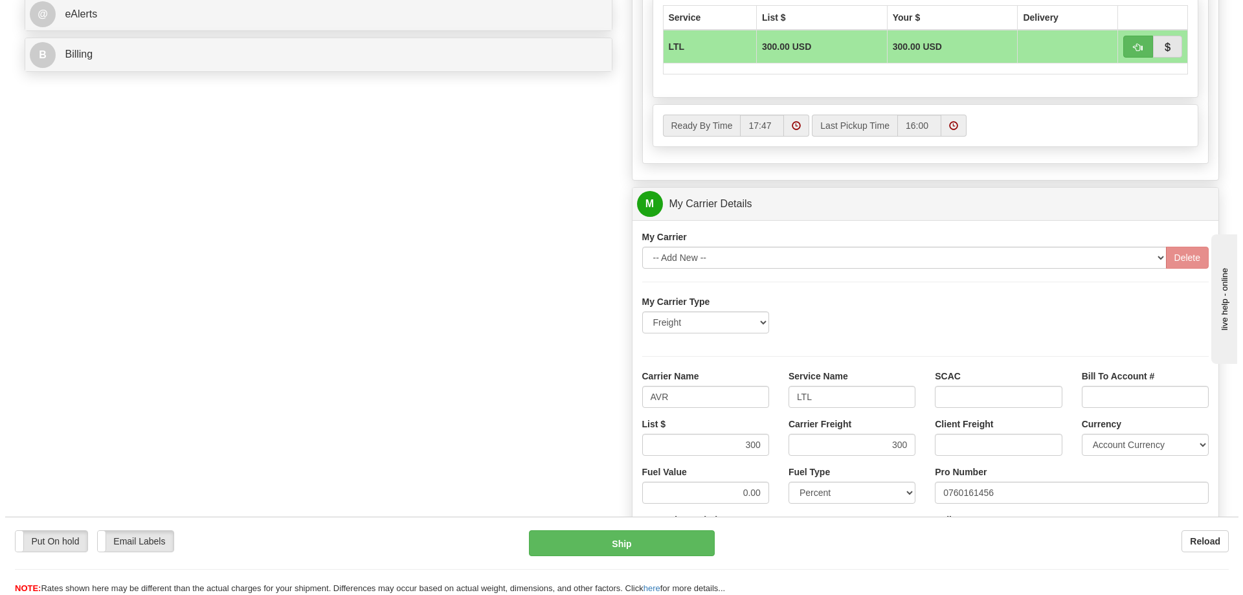
scroll to position [583, 0]
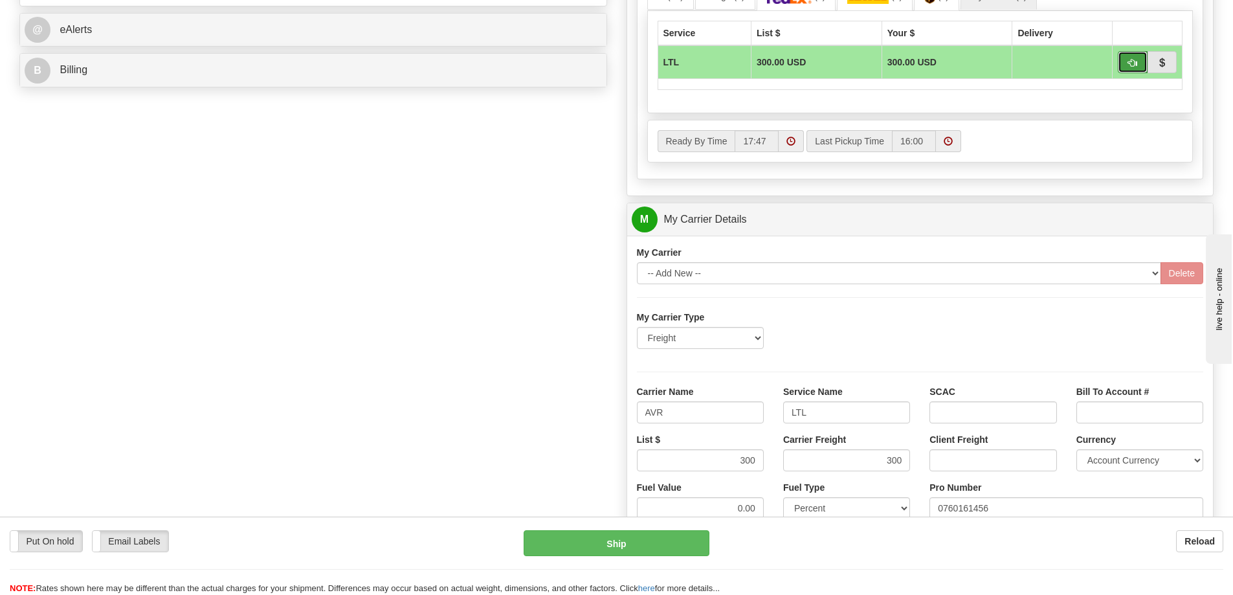
click at [1141, 62] on button "button" at bounding box center [1133, 62] width 30 height 22
type input "00"
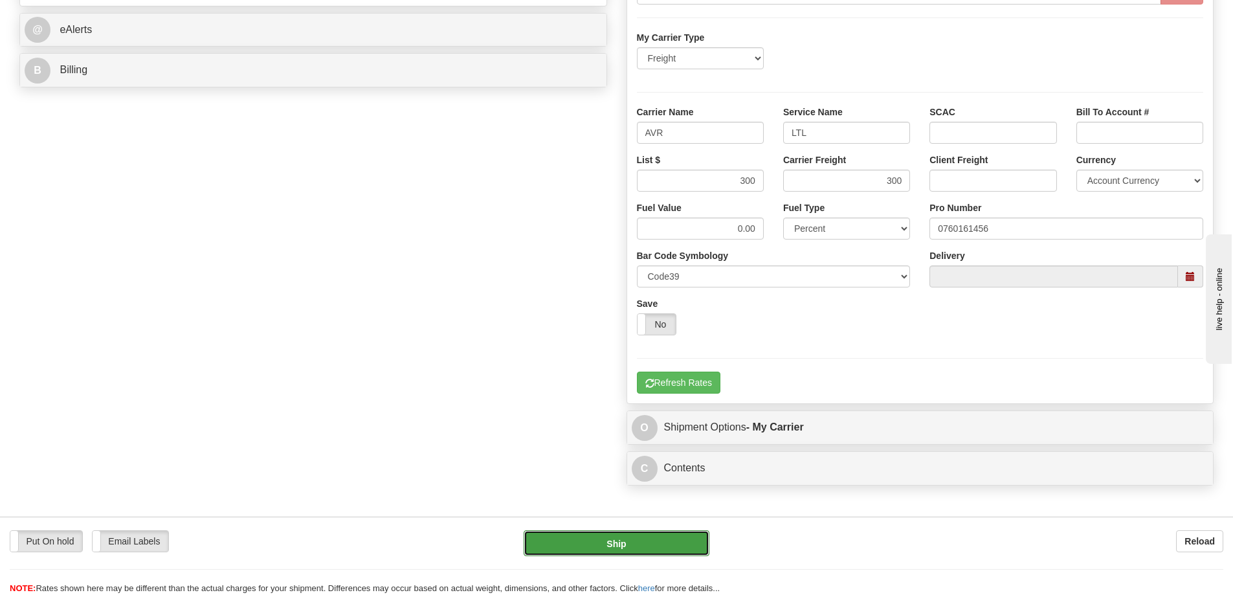
click at [657, 543] on button "Ship" at bounding box center [617, 543] width 186 height 26
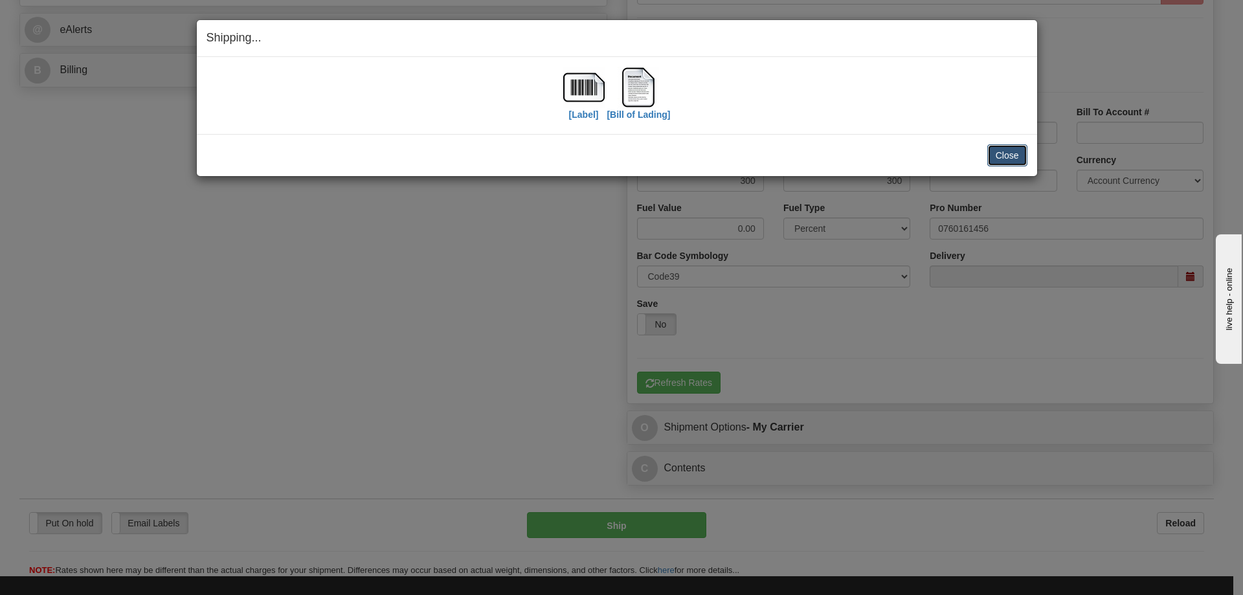
click at [1013, 157] on button "Close" at bounding box center [1007, 155] width 40 height 22
